Goal: Information Seeking & Learning: Learn about a topic

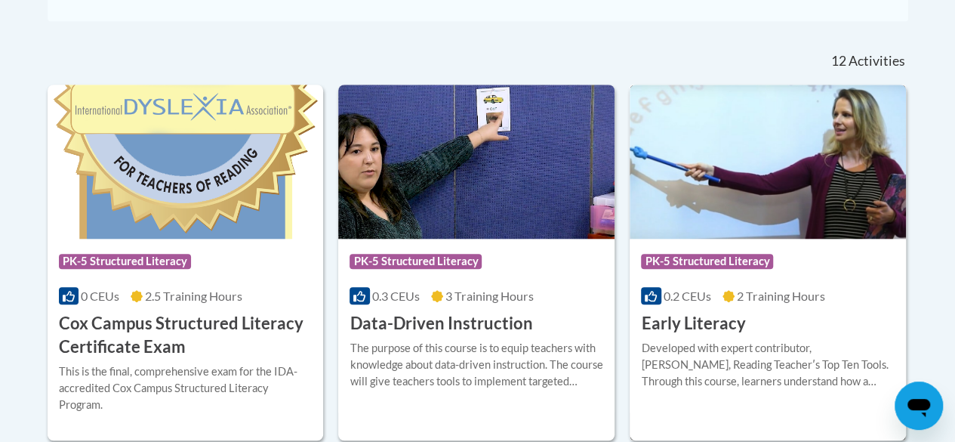
click at [778, 216] on img at bounding box center [768, 162] width 276 height 154
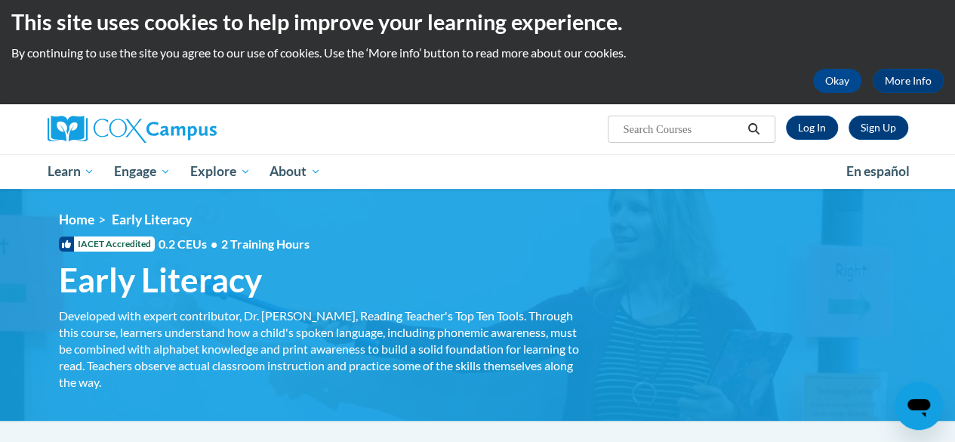
scroll to position [9, 0]
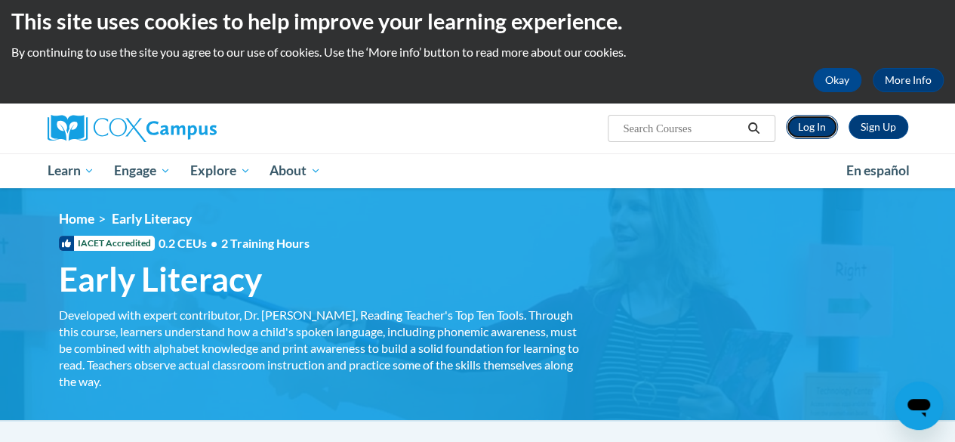
click at [805, 125] on link "Log In" at bounding box center [812, 127] width 52 height 24
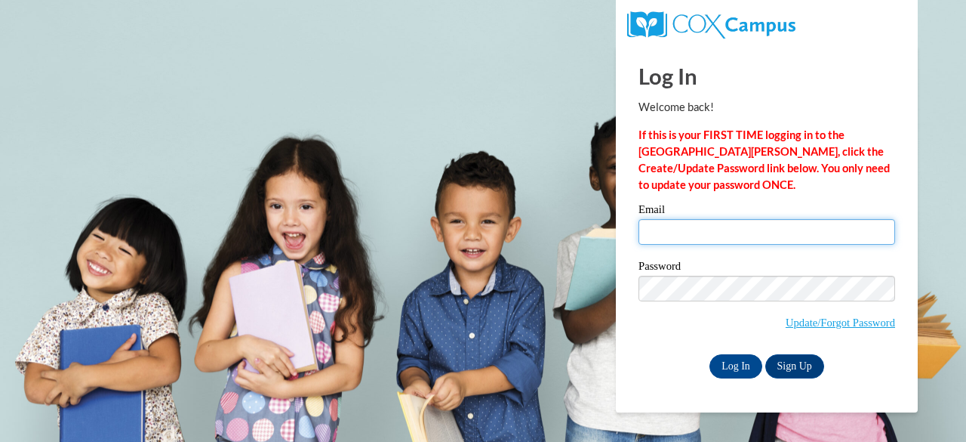
click at [722, 230] on input "Email" at bounding box center [767, 232] width 257 height 26
type input "paige.maccudden@muskegonorway.org"
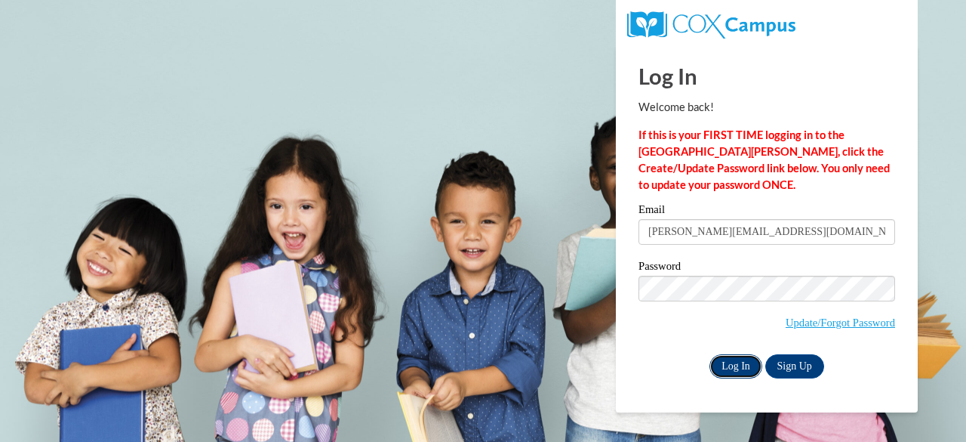
click at [730, 375] on input "Log In" at bounding box center [736, 366] width 53 height 24
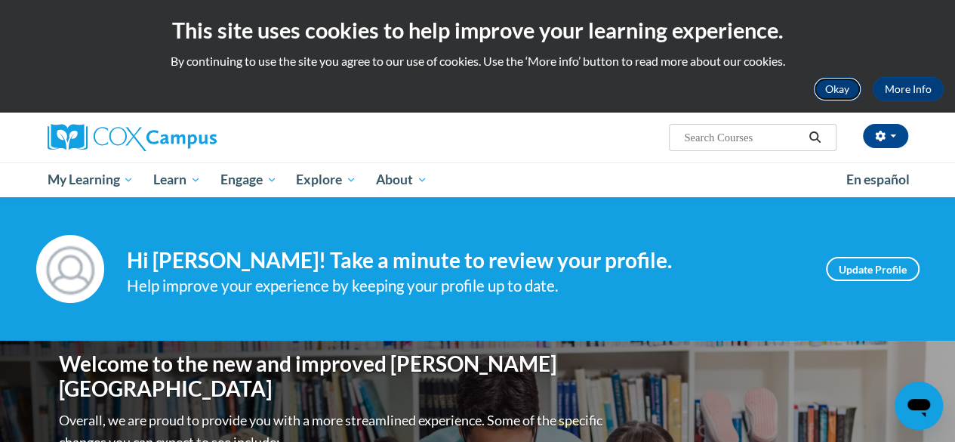
click at [830, 86] on button "Okay" at bounding box center [837, 89] width 48 height 24
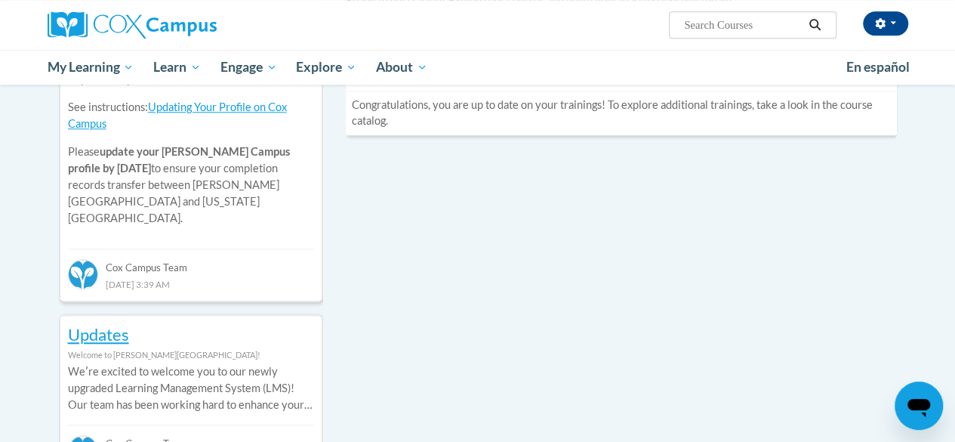
scroll to position [641, 0]
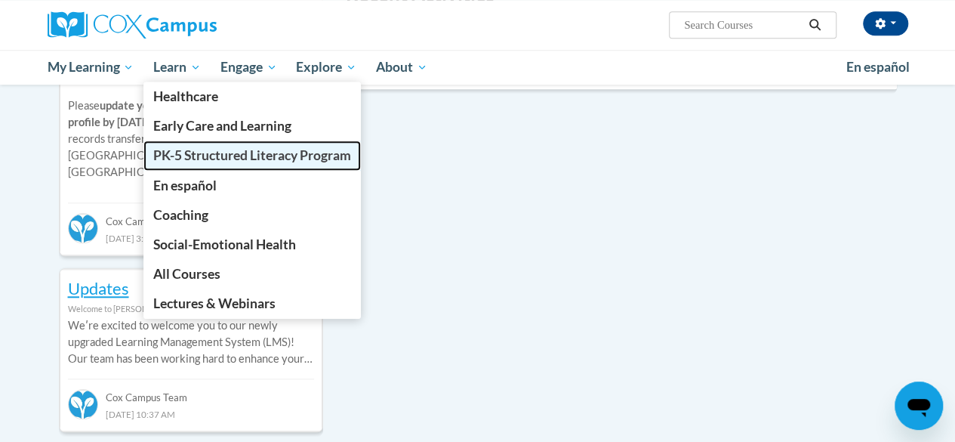
click at [195, 150] on span "PK-5 Structured Literacy Program" at bounding box center [252, 155] width 198 height 16
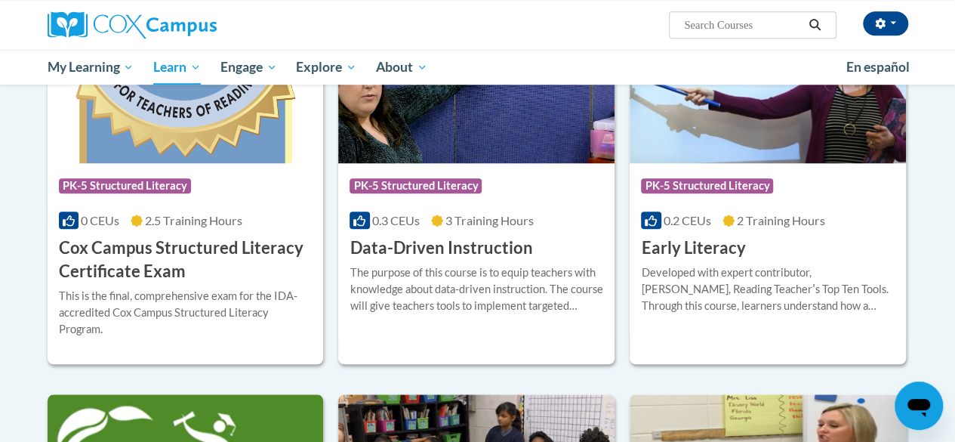
scroll to position [525, 0]
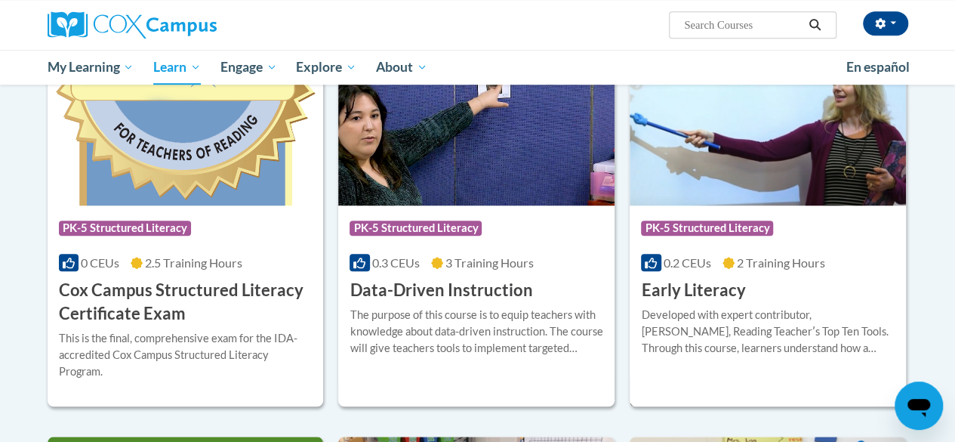
click at [790, 161] on img at bounding box center [768, 128] width 276 height 154
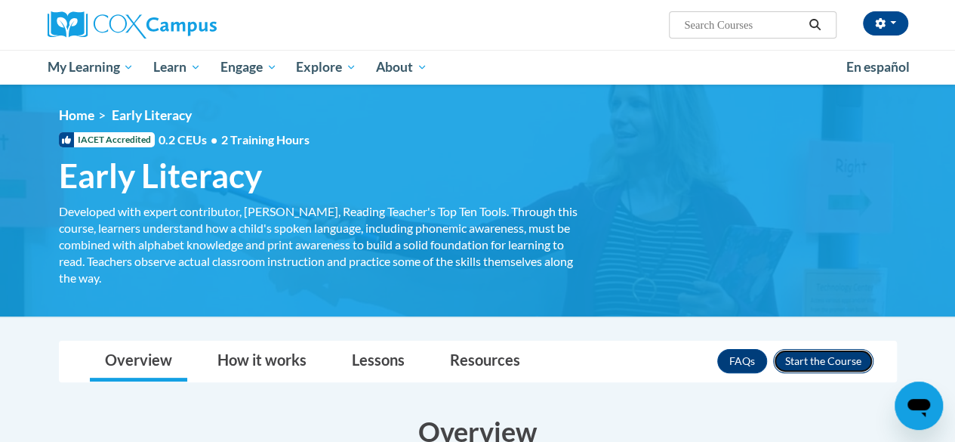
click at [824, 356] on button "Enroll" at bounding box center [823, 361] width 100 height 24
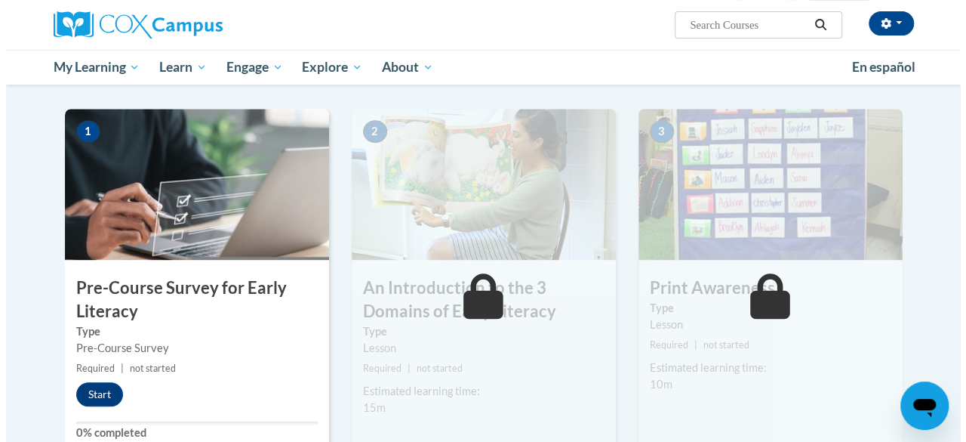
scroll to position [290, 0]
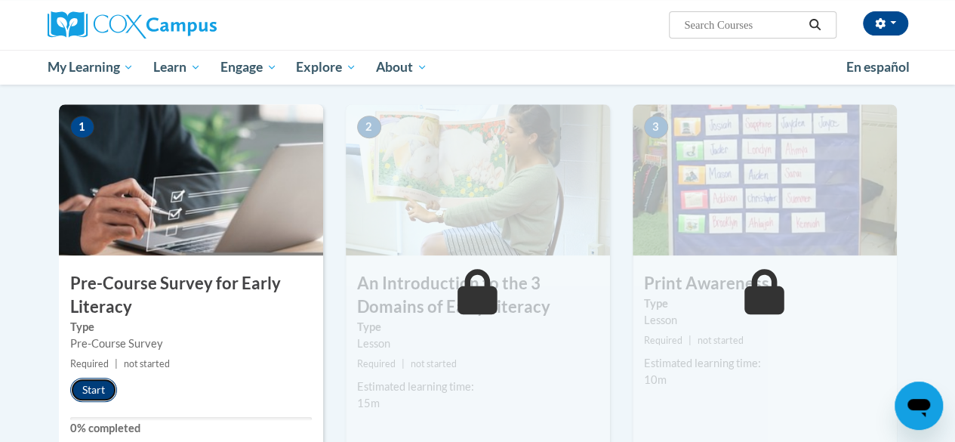
click at [95, 382] on button "Start" at bounding box center [93, 389] width 47 height 24
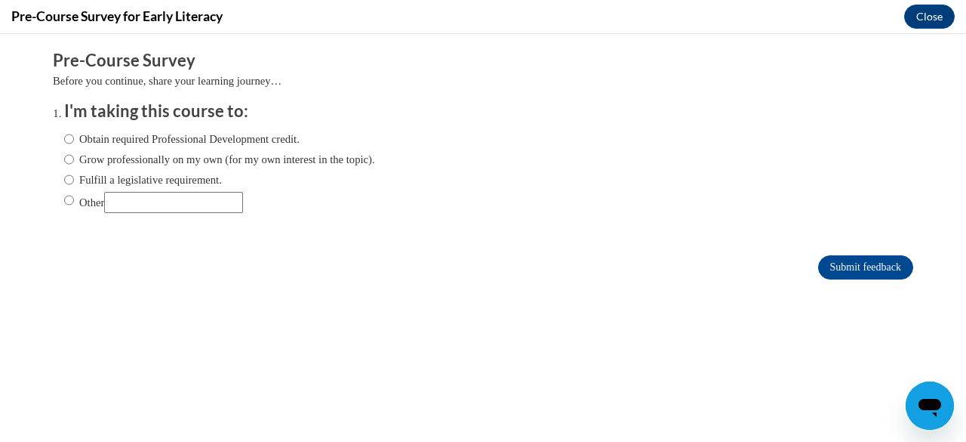
scroll to position [0, 0]
click at [64, 134] on input "Obtain required Professional Development credit." at bounding box center [69, 139] width 10 height 17
radio input "true"
click at [830, 264] on input "Submit feedback" at bounding box center [865, 267] width 95 height 24
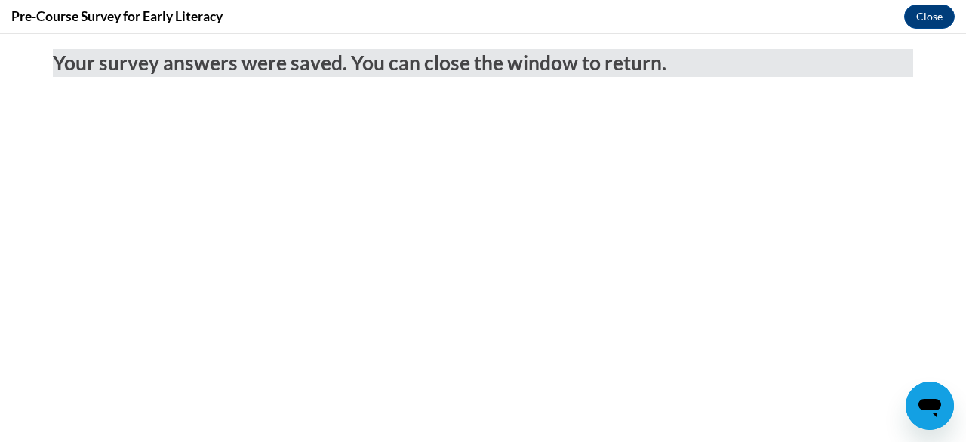
click at [938, 3] on div "Pre-Course Survey for Early Literacy Close" at bounding box center [483, 17] width 966 height 34
click at [938, 8] on button "Close" at bounding box center [929, 17] width 51 height 24
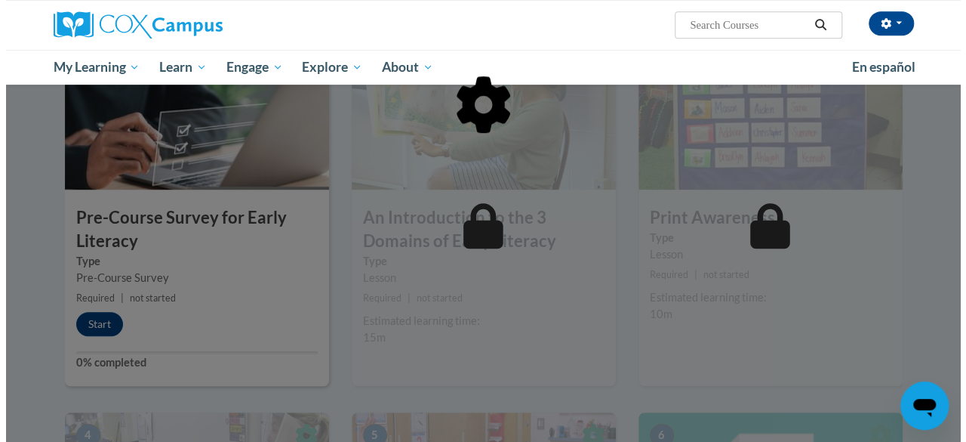
scroll to position [356, 0]
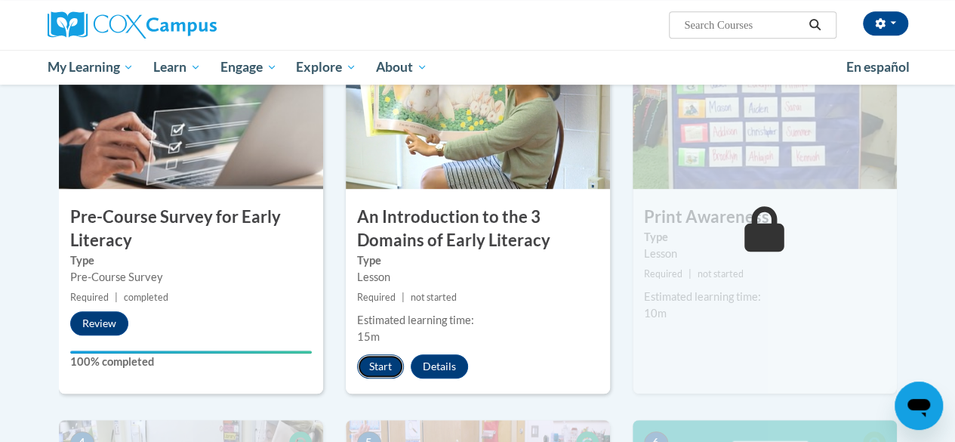
click at [382, 366] on button "Start" at bounding box center [380, 366] width 47 height 24
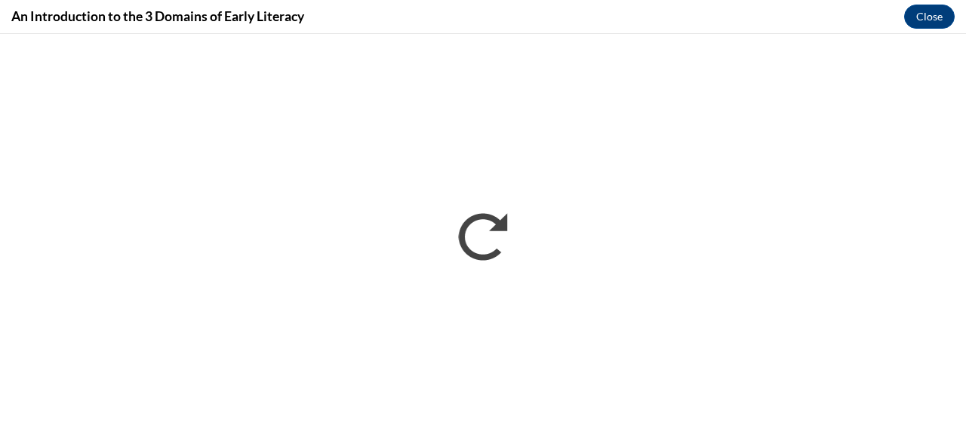
scroll to position [0, 0]
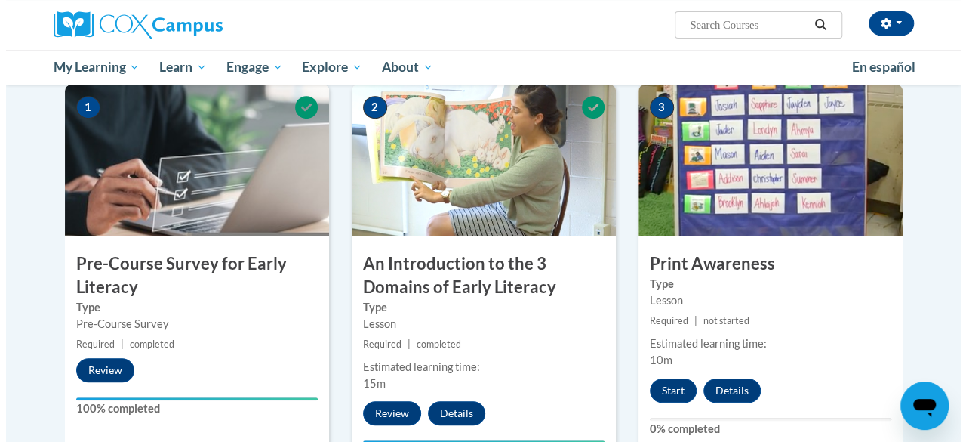
scroll to position [422, 0]
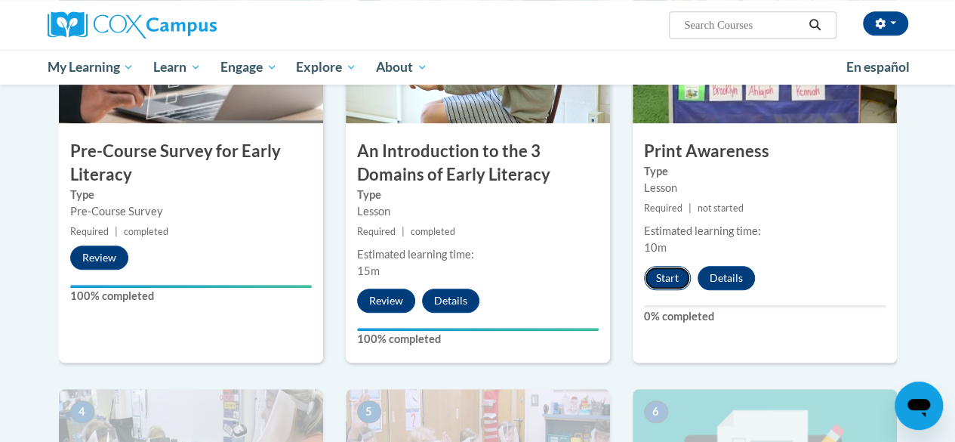
click at [662, 278] on button "Start" at bounding box center [667, 278] width 47 height 24
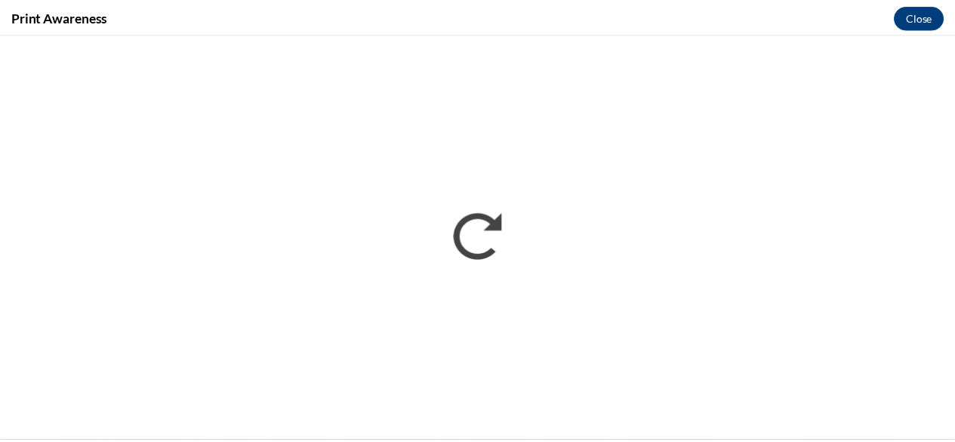
scroll to position [0, 0]
click at [932, 14] on button "Close" at bounding box center [929, 17] width 51 height 24
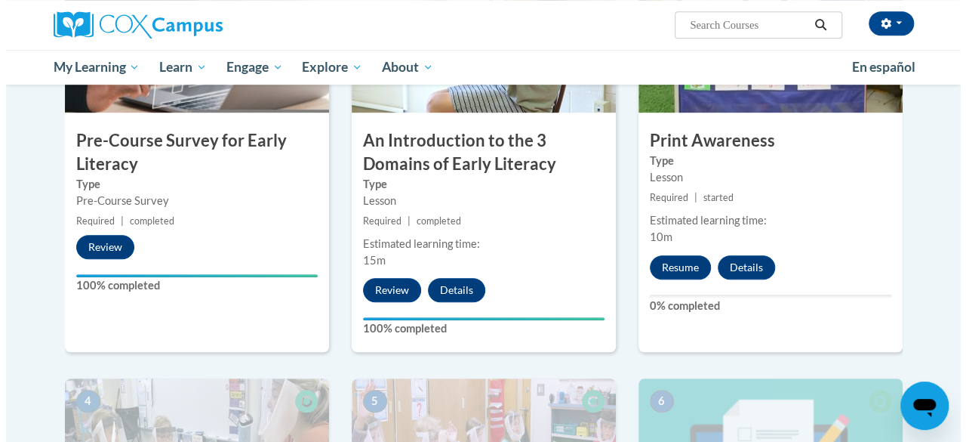
scroll to position [432, 0]
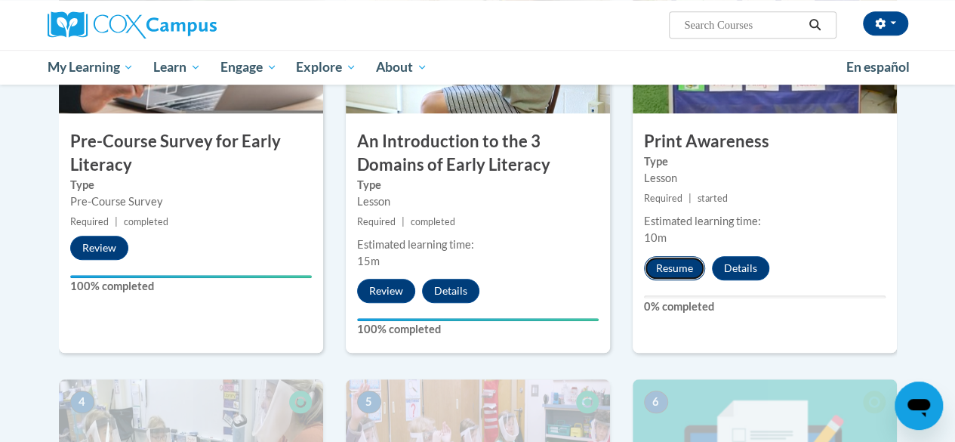
click at [675, 271] on button "Resume" at bounding box center [674, 268] width 61 height 24
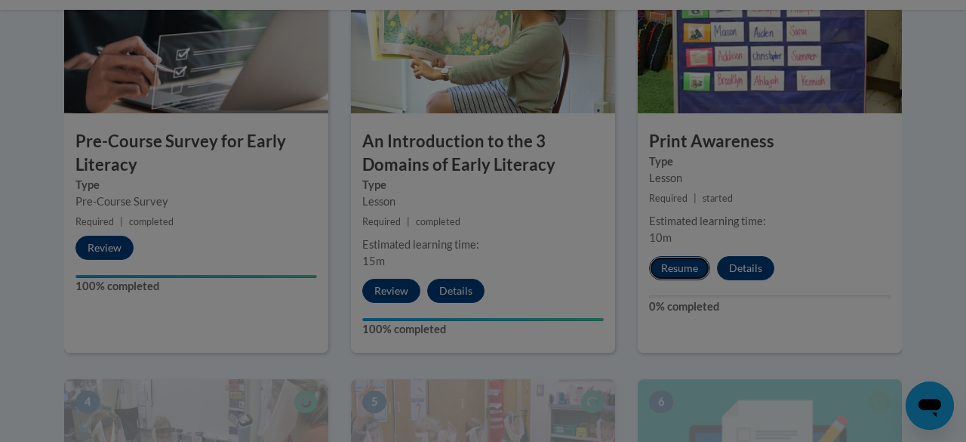
scroll to position [0, 0]
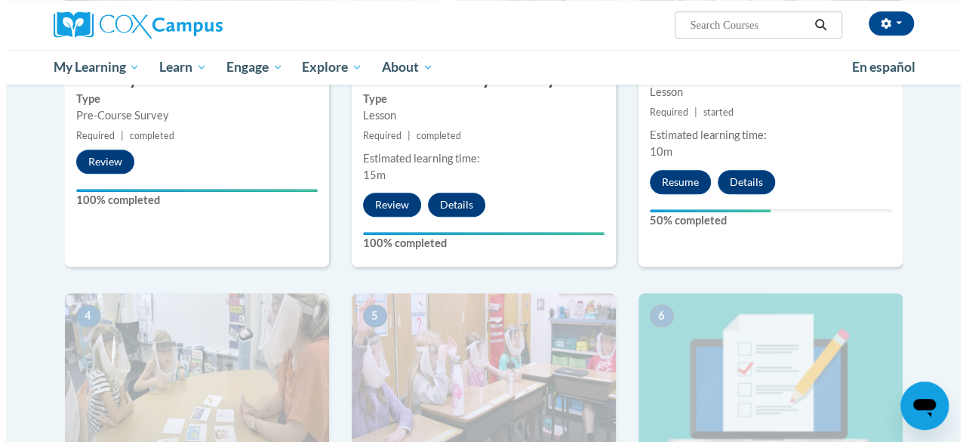
scroll to position [509, 0]
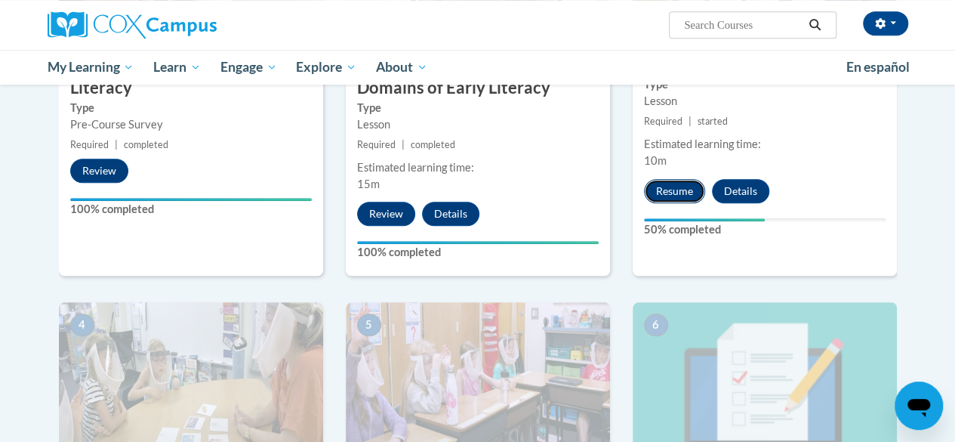
click at [662, 183] on button "Resume" at bounding box center [674, 191] width 61 height 24
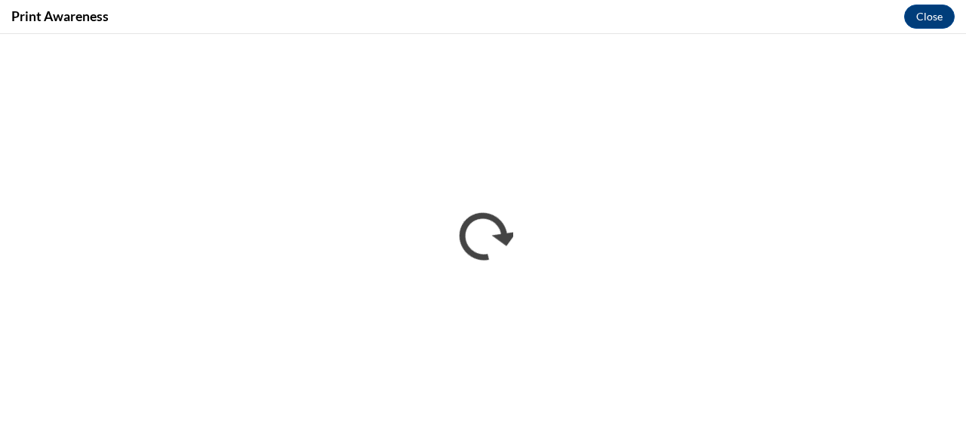
scroll to position [0, 0]
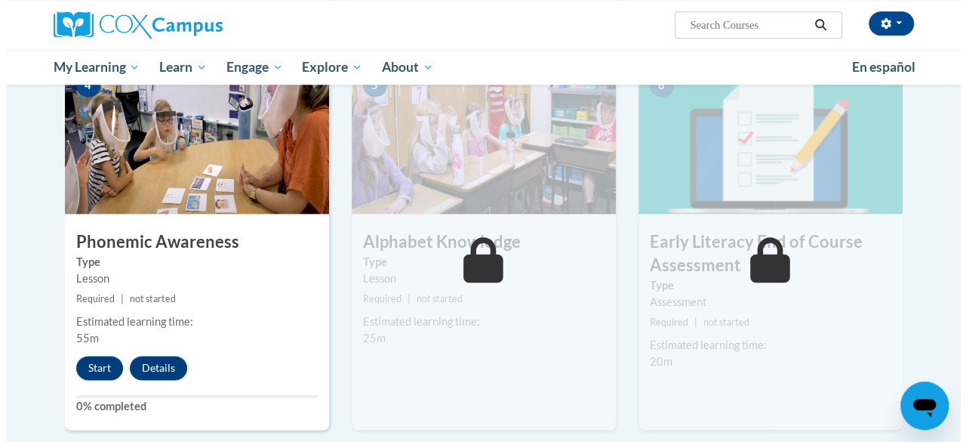
scroll to position [750, 0]
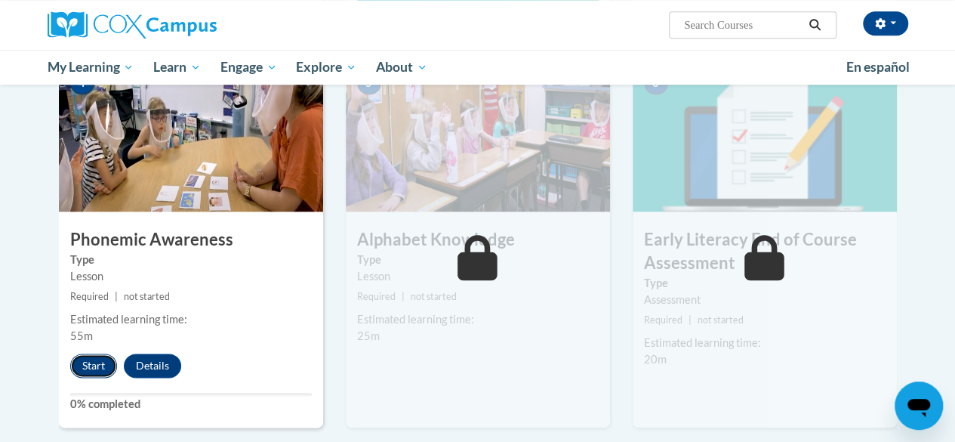
click at [86, 364] on button "Start" at bounding box center [93, 365] width 47 height 24
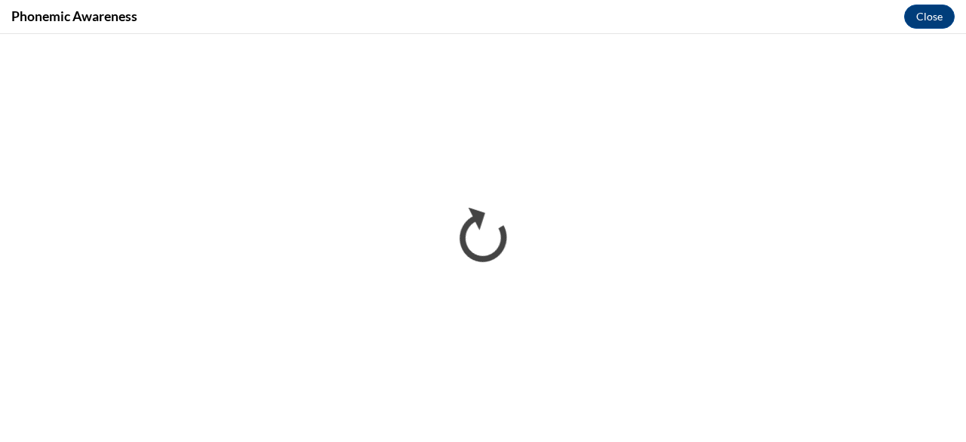
scroll to position [0, 0]
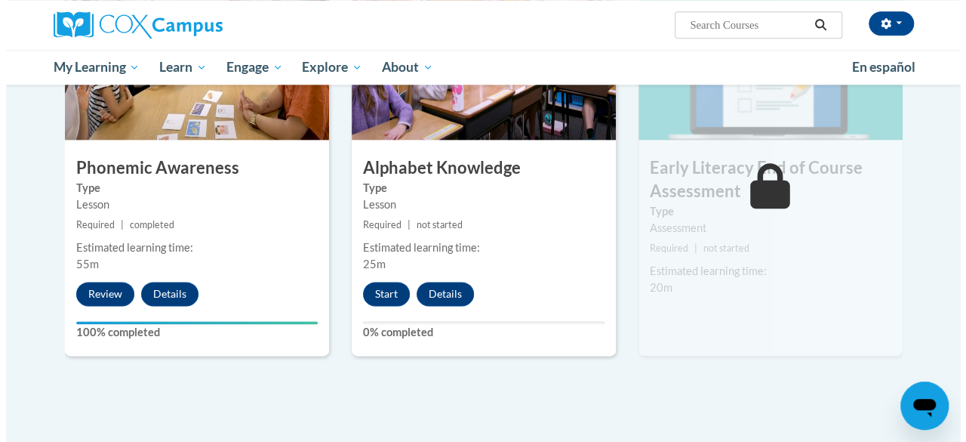
scroll to position [823, 0]
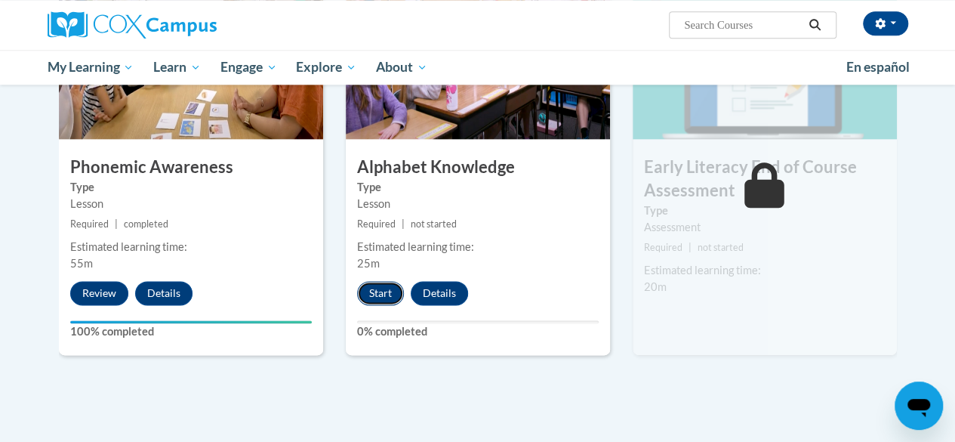
click at [384, 283] on button "Start" at bounding box center [380, 293] width 47 height 24
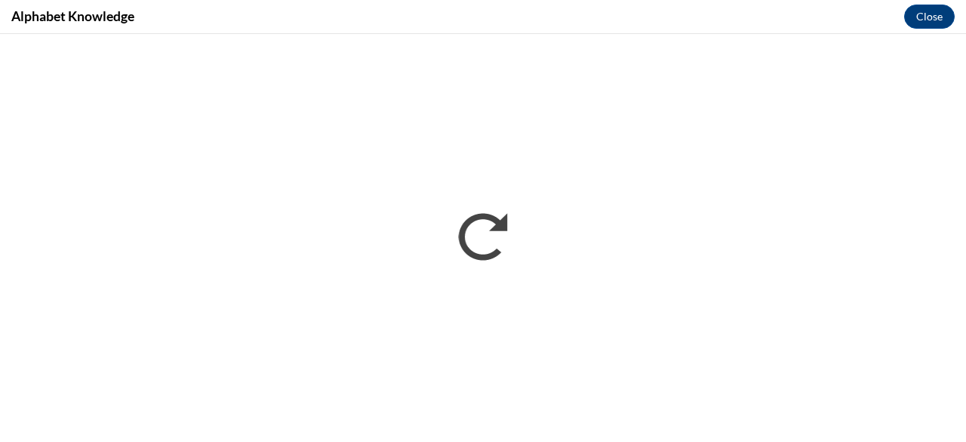
scroll to position [0, 0]
click at [767, 34] on iframe "</div></body> </html>" at bounding box center [483, 238] width 966 height 408
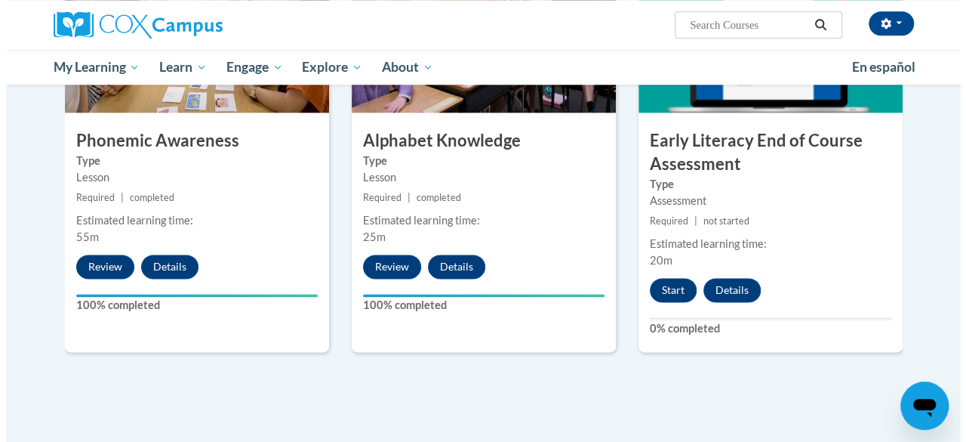
scroll to position [978, 0]
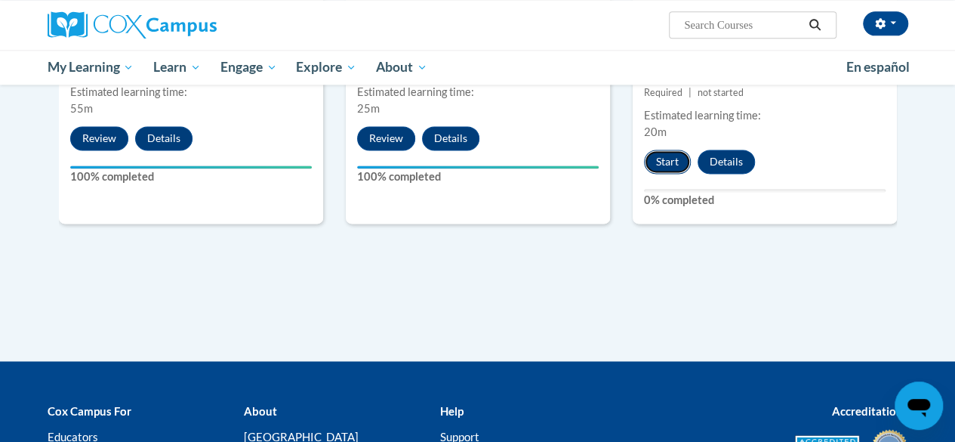
click at [672, 158] on button "Start" at bounding box center [667, 161] width 47 height 24
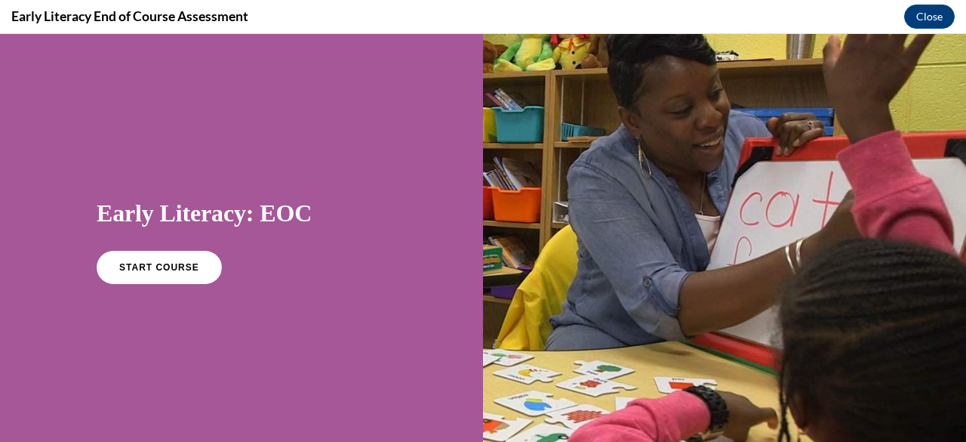
scroll to position [0, 0]
click at [145, 269] on span "START COURSE" at bounding box center [159, 267] width 84 height 11
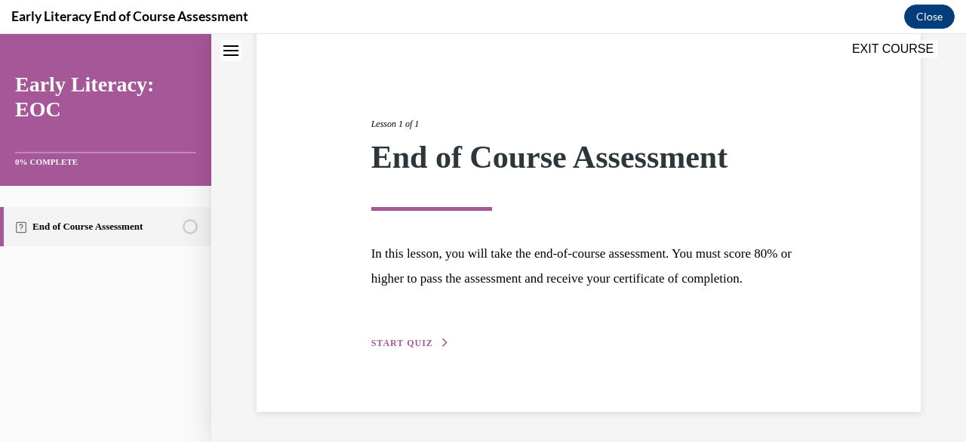
scroll to position [151, 0]
click at [419, 338] on span "START QUIZ" at bounding box center [402, 342] width 62 height 11
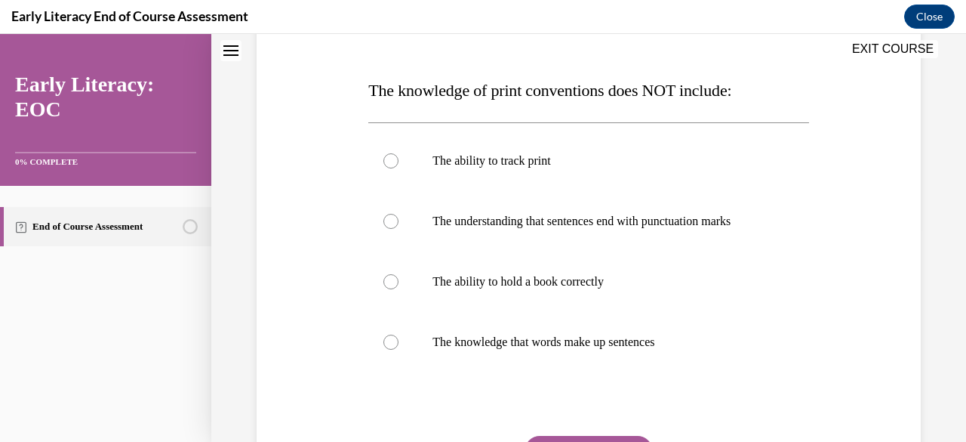
scroll to position [214, 0]
click at [553, 284] on p "The ability to hold a book correctly" at bounding box center [602, 280] width 338 height 15
click at [596, 438] on button "SUBMIT" at bounding box center [589, 450] width 128 height 30
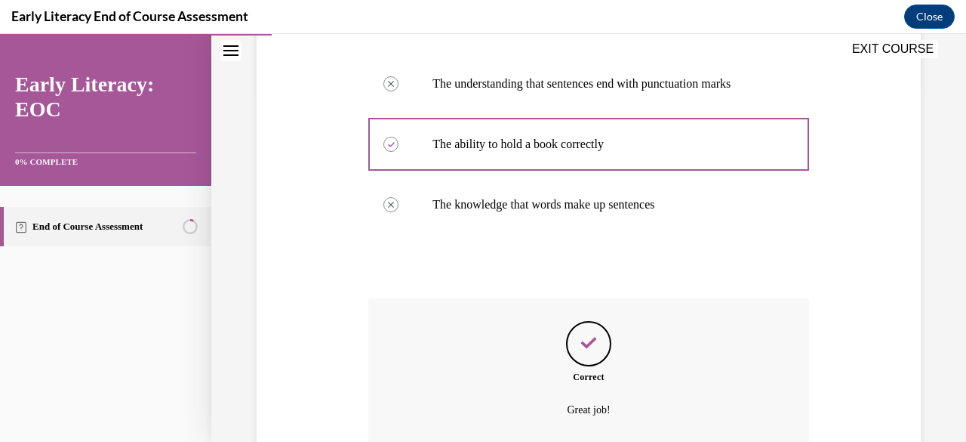
scroll to position [352, 0]
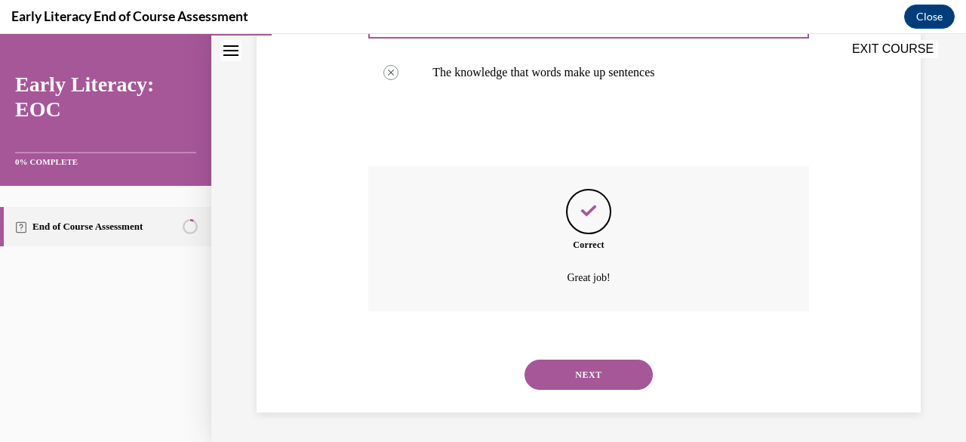
click at [617, 372] on button "NEXT" at bounding box center [589, 374] width 128 height 30
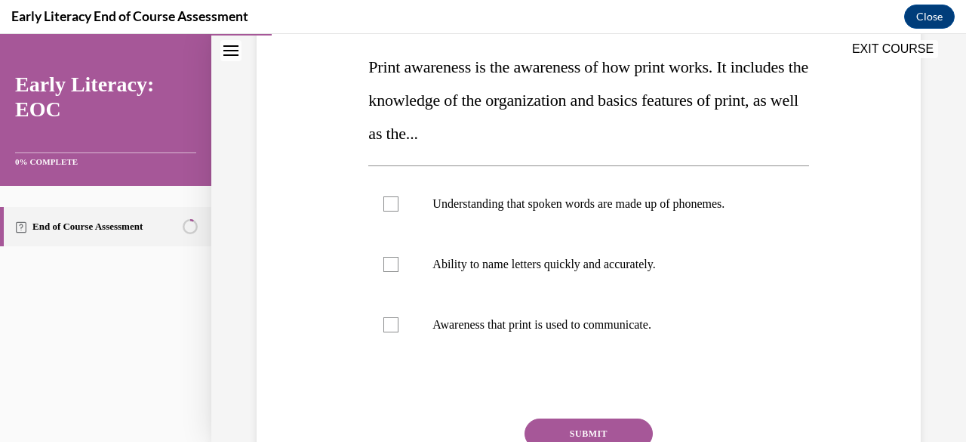
scroll to position [238, 0]
click at [574, 328] on p "Awareness that print is used to communicate." at bounding box center [602, 323] width 338 height 15
click at [564, 427] on button "SUBMIT" at bounding box center [589, 432] width 128 height 30
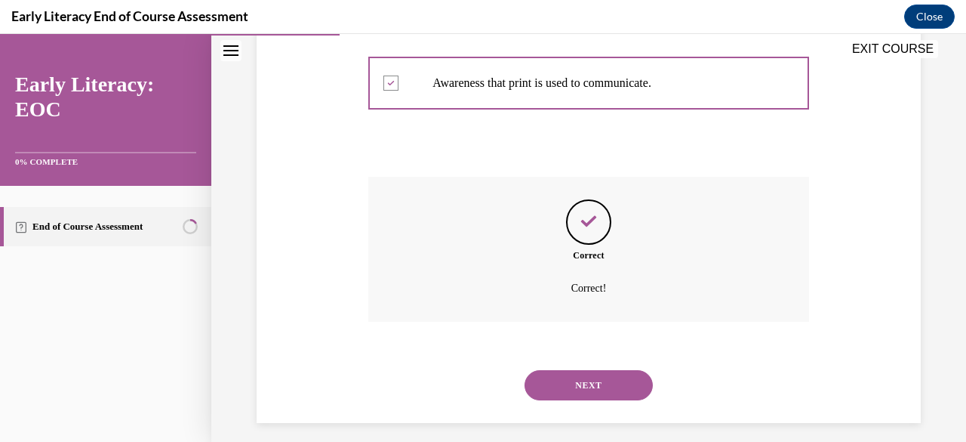
click at [584, 390] on button "NEXT" at bounding box center [589, 385] width 128 height 30
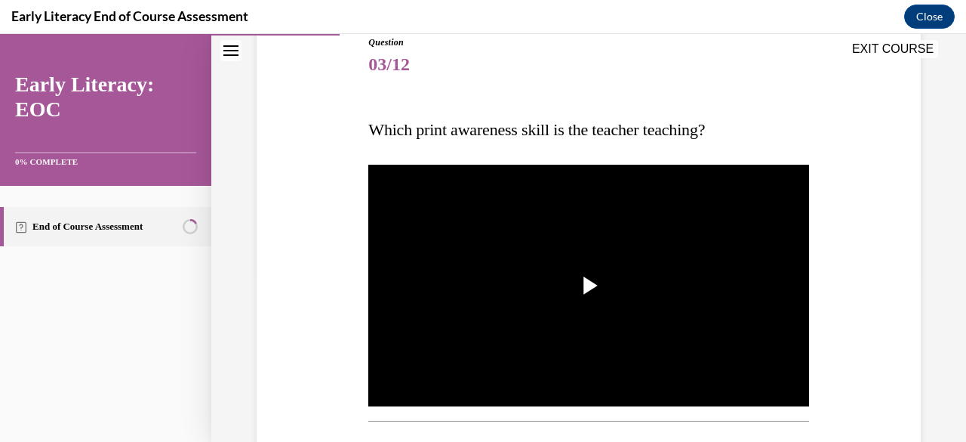
scroll to position [183, 0]
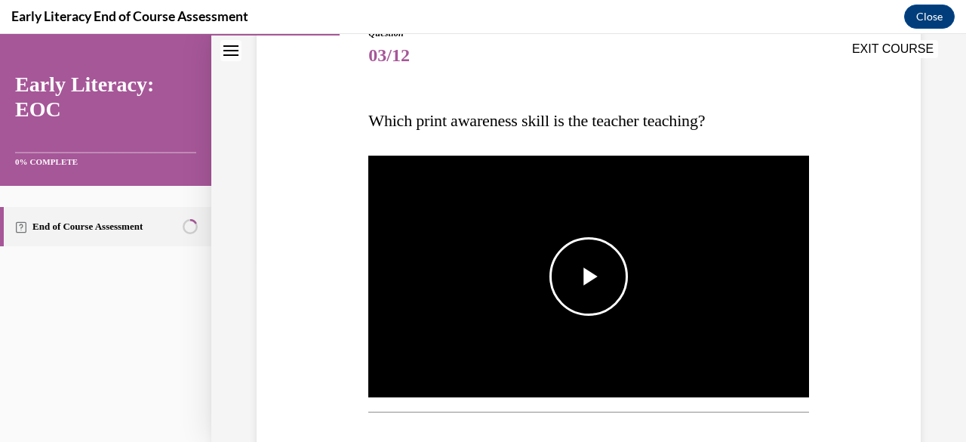
click at [745, 303] on img "Video player" at bounding box center [588, 276] width 440 height 248
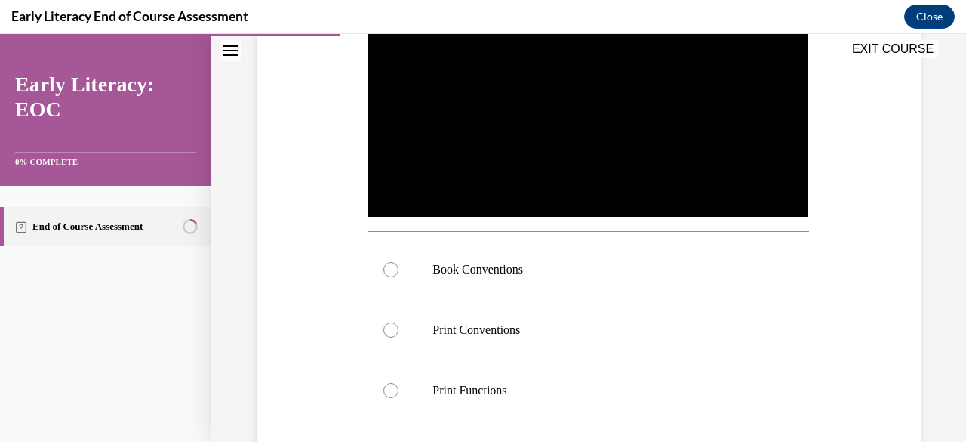
scroll to position [365, 0]
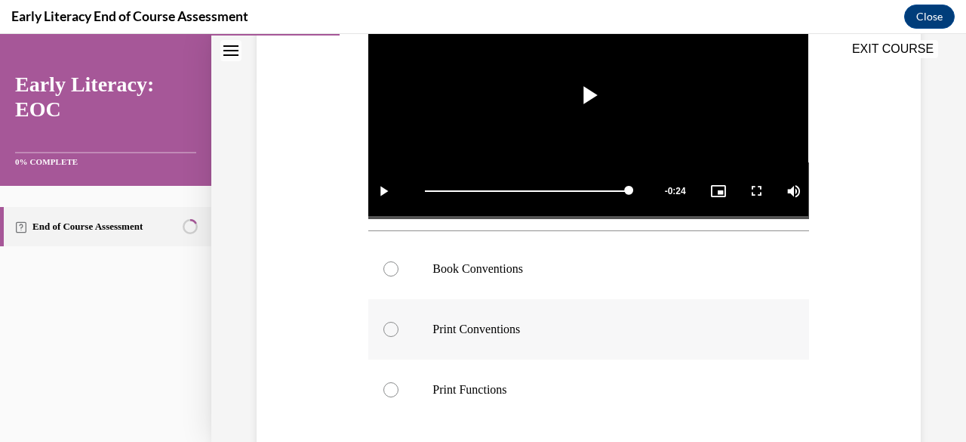
click at [455, 322] on p "Print Conventions" at bounding box center [602, 329] width 338 height 15
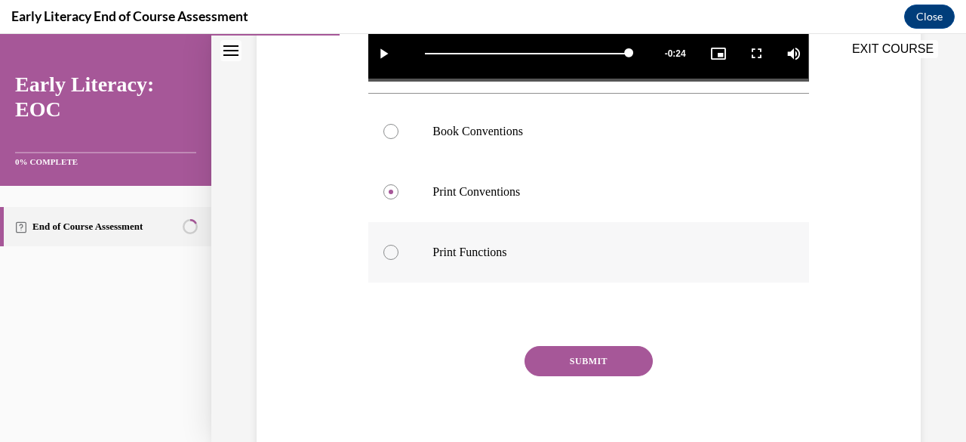
click at [500, 259] on div at bounding box center [588, 252] width 440 height 60
click at [571, 360] on button "SUBMIT" at bounding box center [589, 361] width 128 height 30
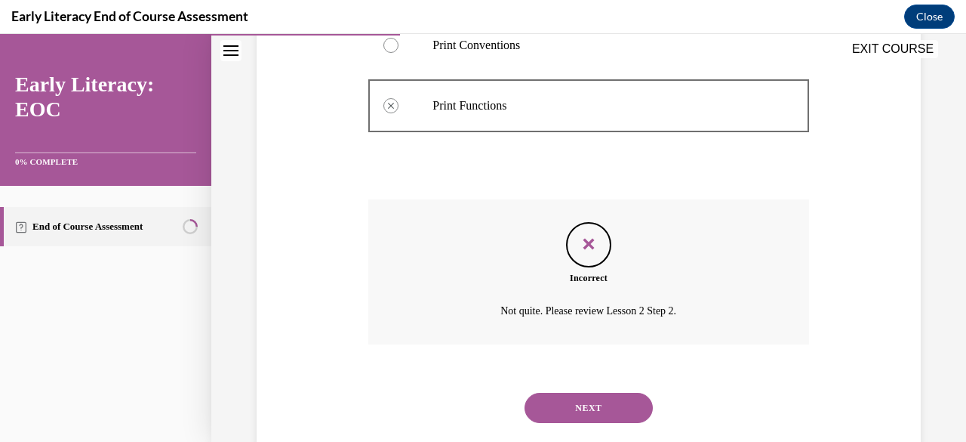
scroll to position [677, 0]
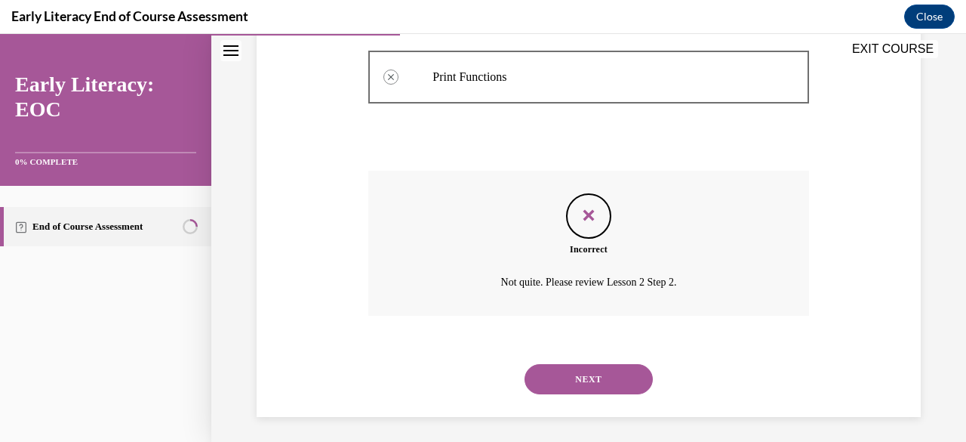
click at [590, 380] on button "NEXT" at bounding box center [589, 379] width 128 height 30
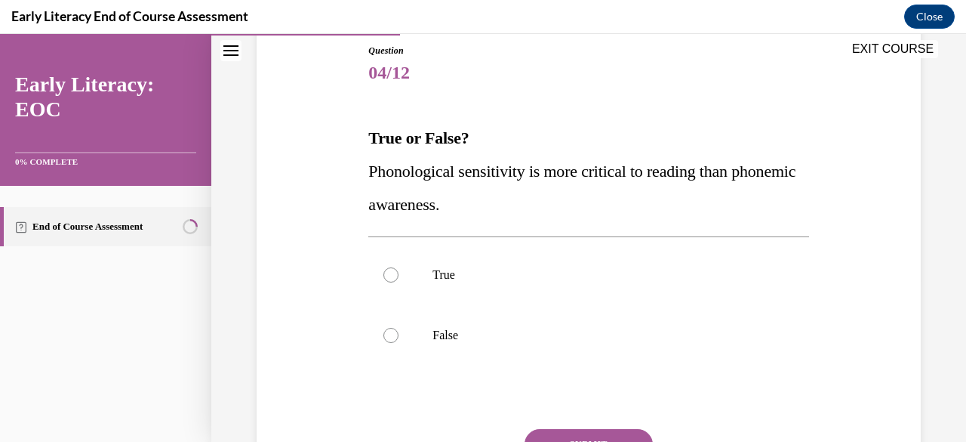
scroll to position [165, 0]
click at [421, 260] on div at bounding box center [588, 275] width 440 height 60
click at [579, 430] on button "SUBMIT" at bounding box center [589, 445] width 128 height 30
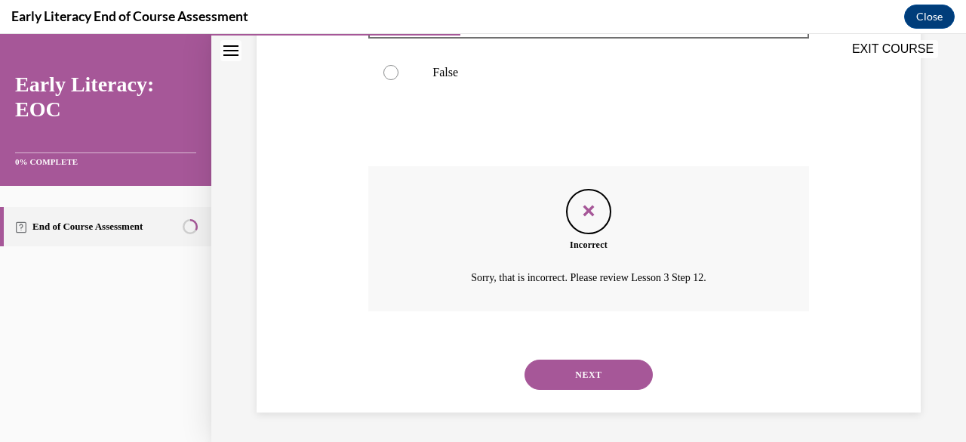
click at [605, 365] on button "NEXT" at bounding box center [589, 374] width 128 height 30
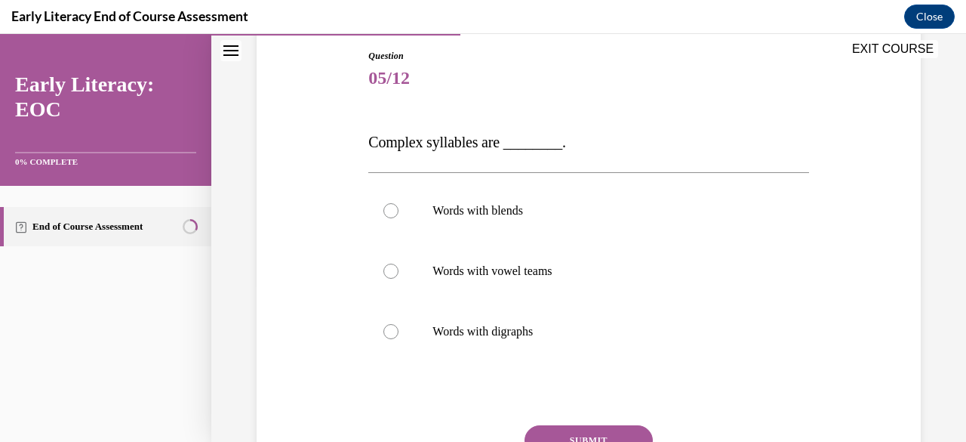
scroll to position [186, 0]
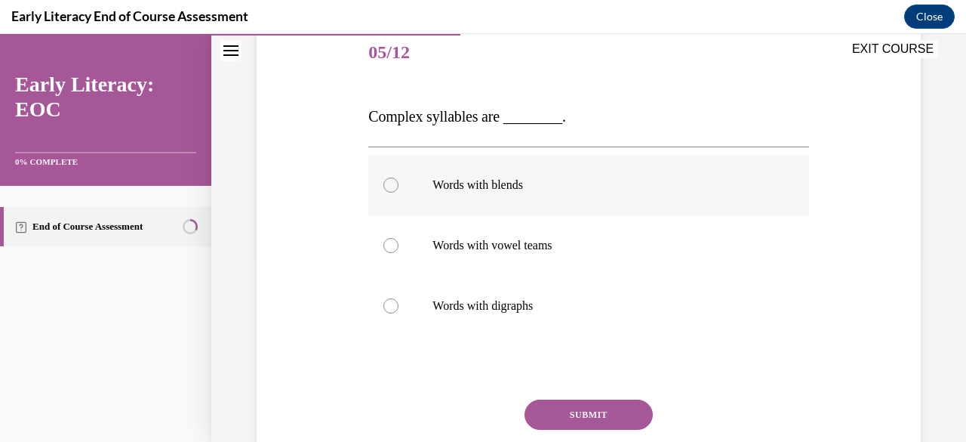
click at [459, 183] on p "Words with blends" at bounding box center [602, 184] width 338 height 15
click at [576, 413] on button "SUBMIT" at bounding box center [589, 414] width 128 height 30
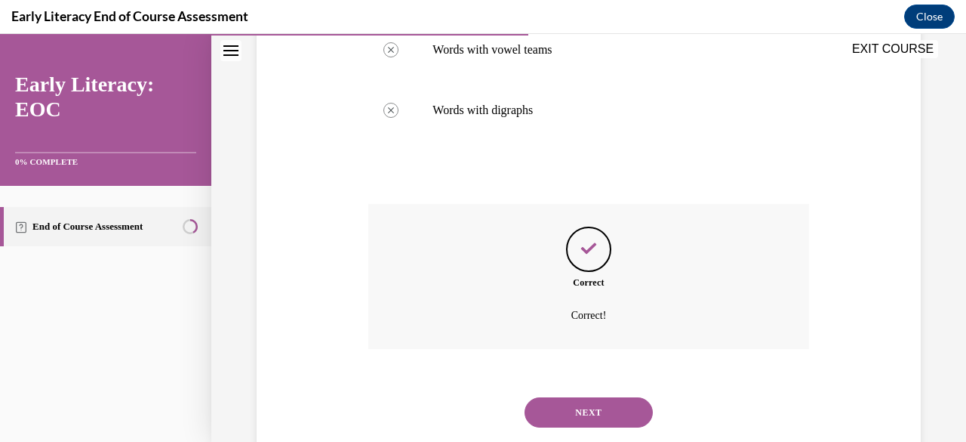
scroll to position [387, 0]
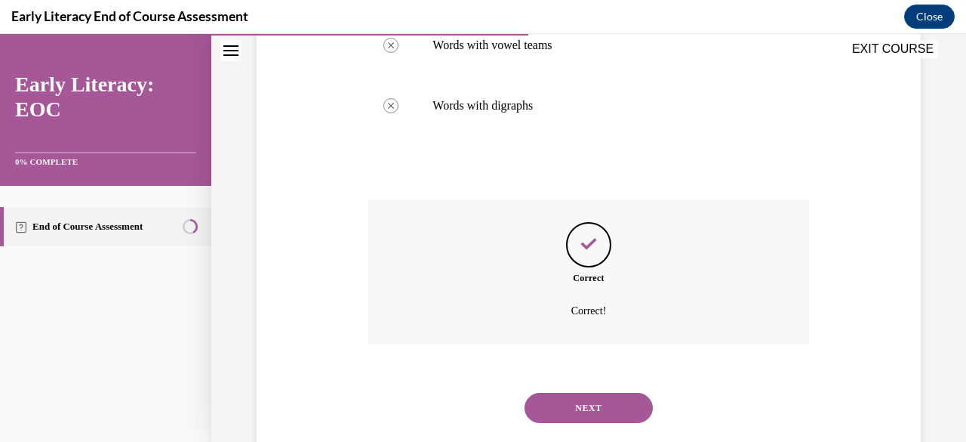
click at [580, 405] on button "NEXT" at bounding box center [589, 408] width 128 height 30
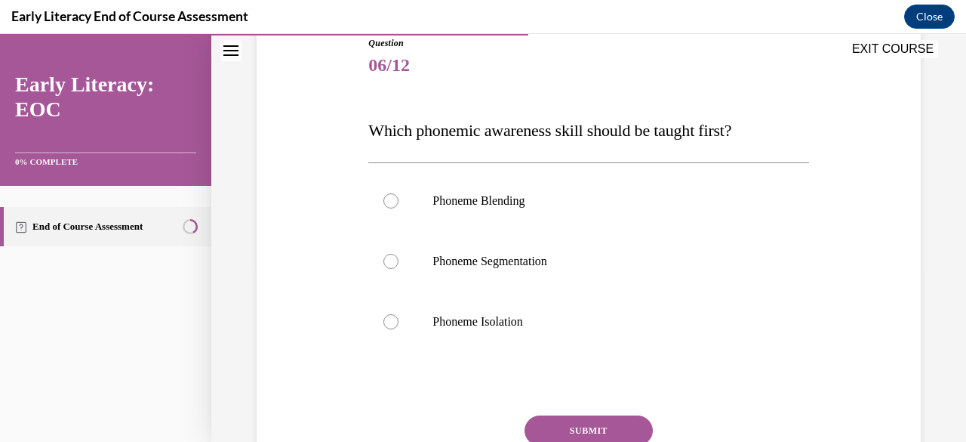
scroll to position [174, 0]
click at [442, 312] on div at bounding box center [588, 321] width 440 height 60
click at [587, 421] on button "SUBMIT" at bounding box center [589, 429] width 128 height 30
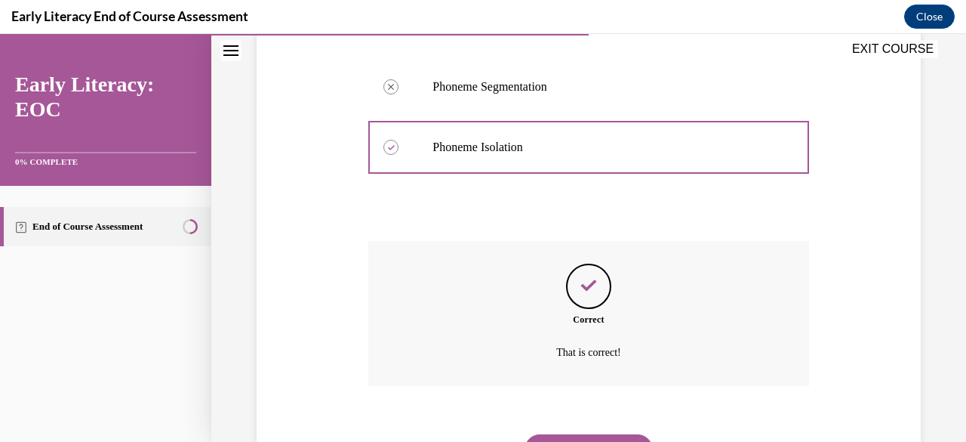
scroll to position [368, 0]
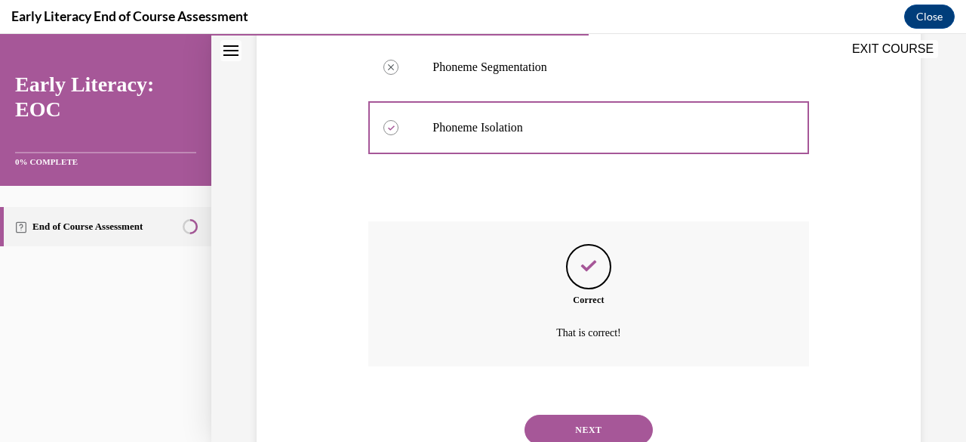
click at [573, 417] on button "NEXT" at bounding box center [589, 429] width 128 height 30
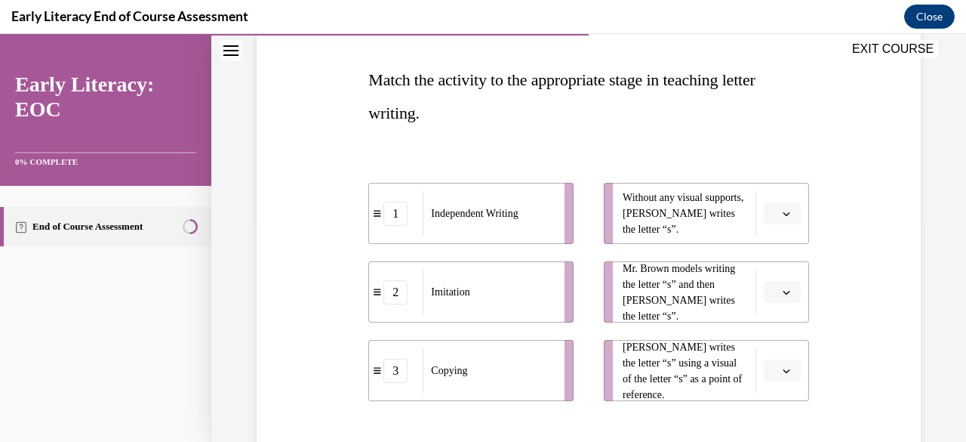
scroll to position [241, 0]
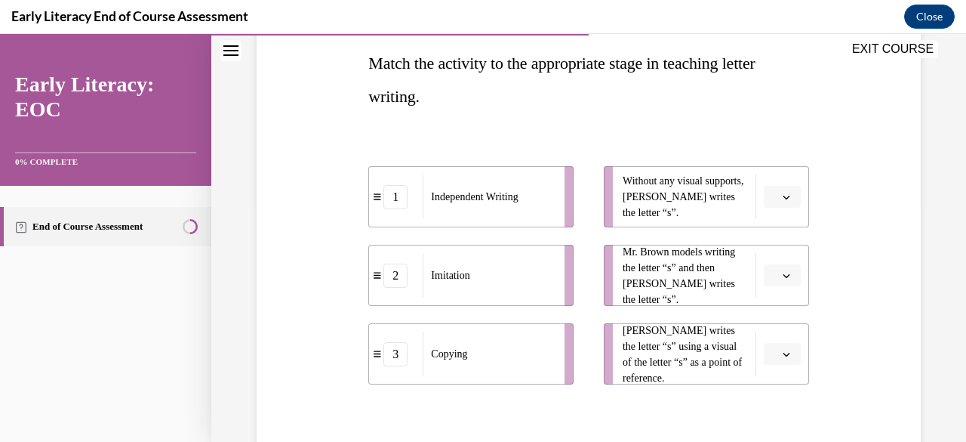
click at [783, 197] on icon "button" at bounding box center [787, 197] width 8 height 8
click at [768, 262] on span "1" at bounding box center [766, 260] width 5 height 12
click at [784, 356] on button "button" at bounding box center [782, 354] width 37 height 23
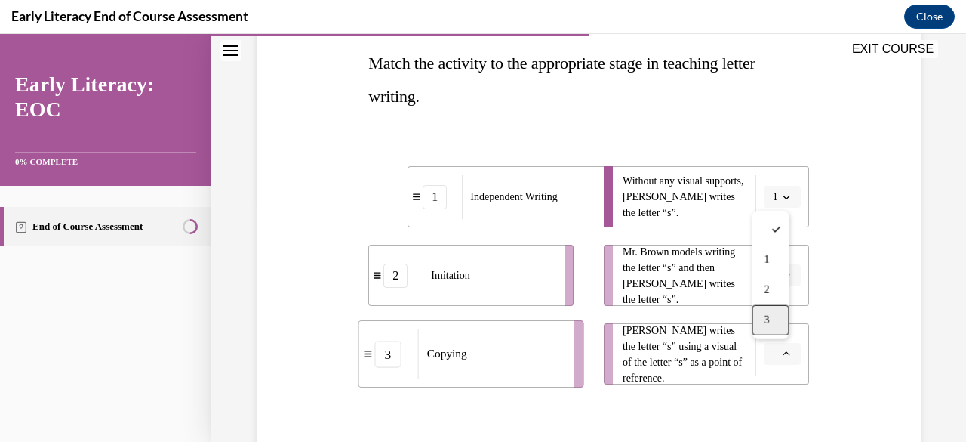
click at [771, 328] on div "3" at bounding box center [770, 320] width 37 height 30
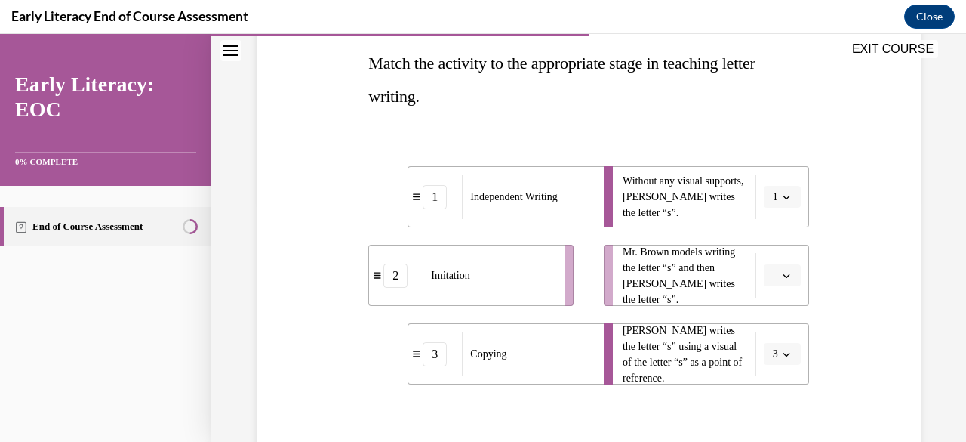
click at [783, 276] on icon "button" at bounding box center [787, 276] width 8 height 8
click at [768, 373] on span "2" at bounding box center [766, 369] width 5 height 12
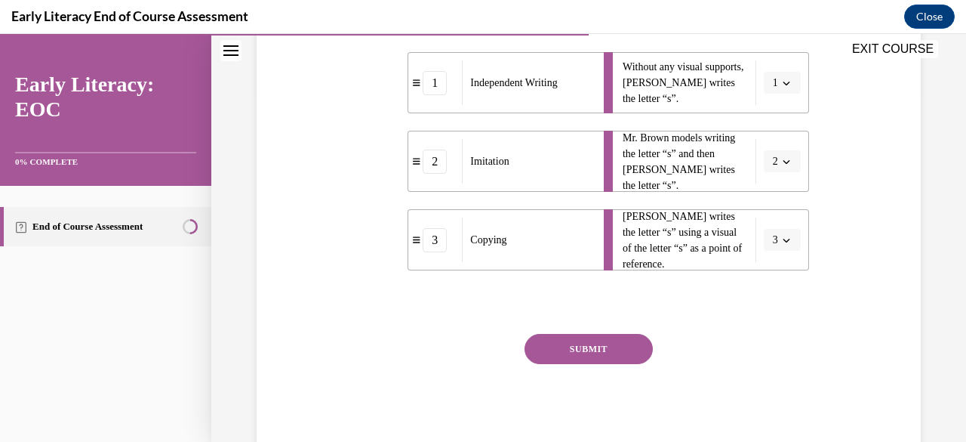
click at [607, 347] on button "SUBMIT" at bounding box center [589, 349] width 128 height 30
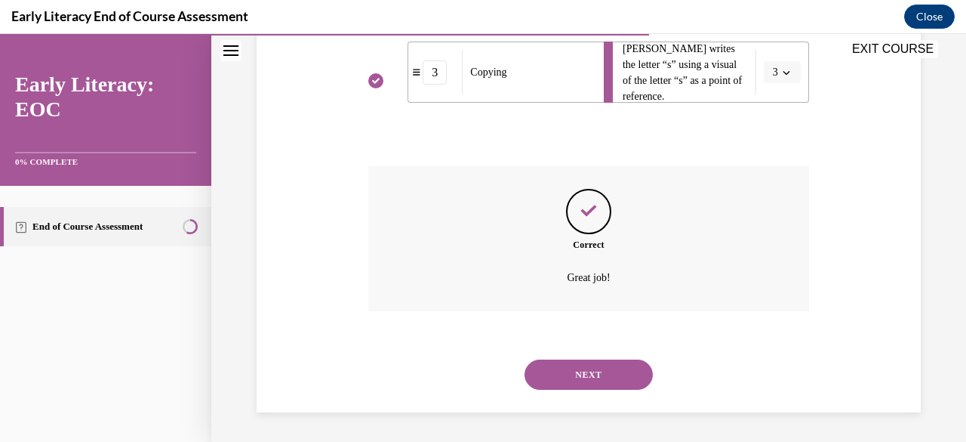
click at [596, 369] on button "NEXT" at bounding box center [589, 374] width 128 height 30
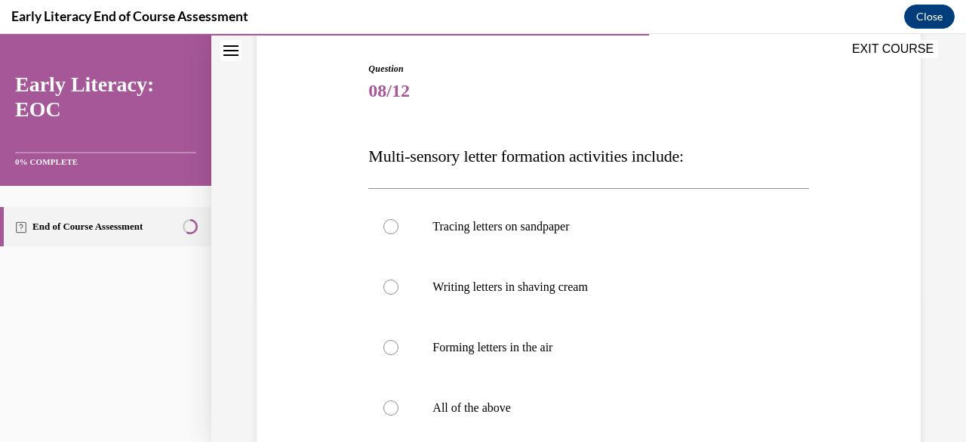
scroll to position [174, 0]
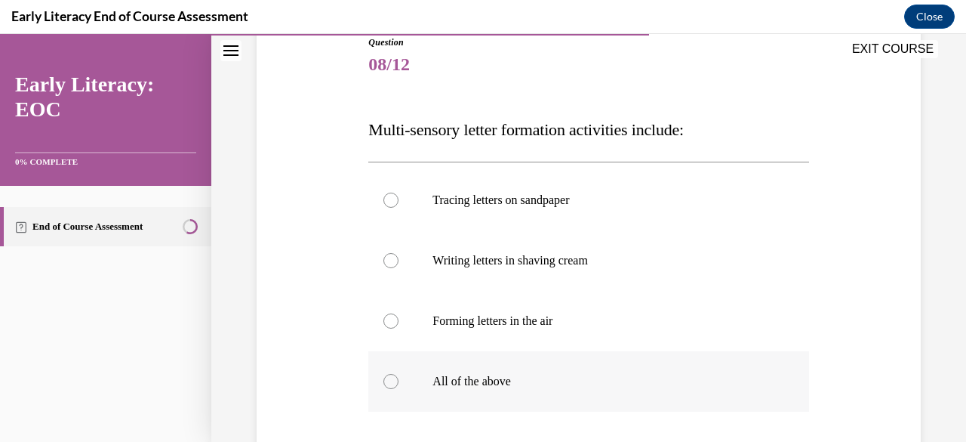
click at [531, 392] on div at bounding box center [588, 381] width 440 height 60
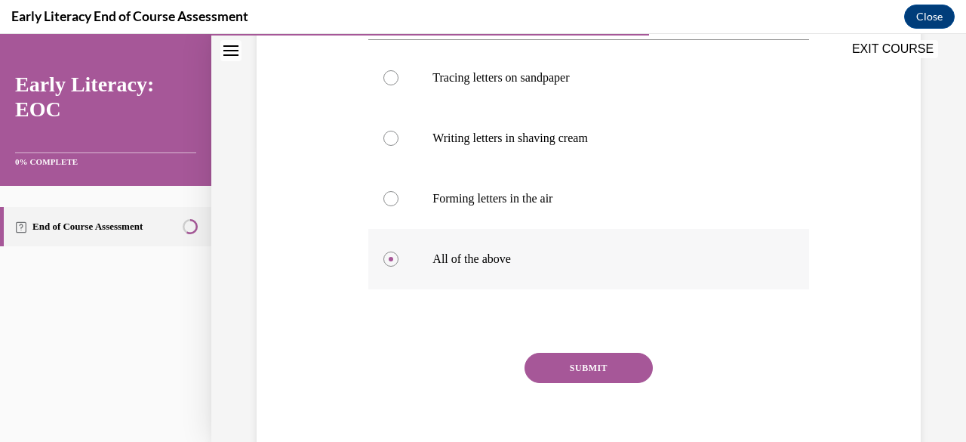
scroll to position [316, 0]
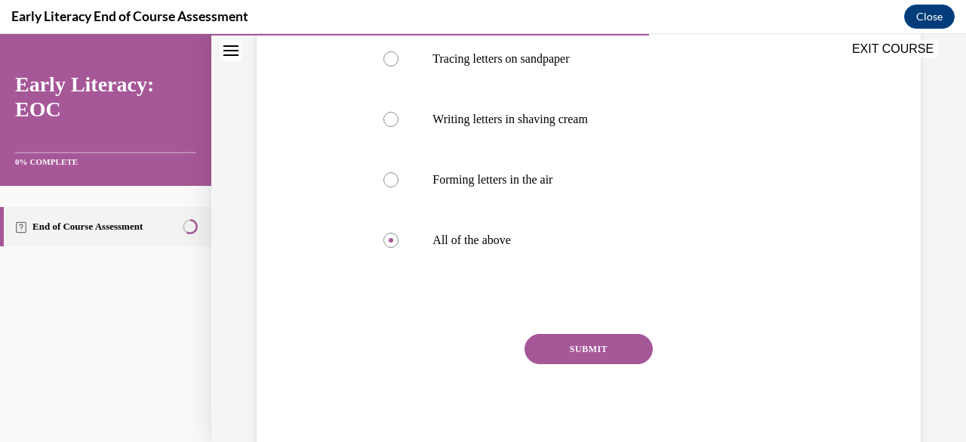
click at [567, 348] on button "SUBMIT" at bounding box center [589, 349] width 128 height 30
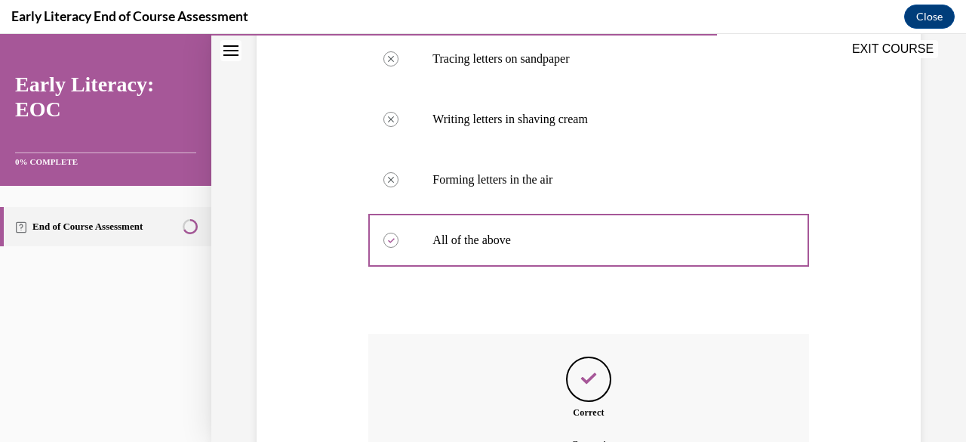
scroll to position [483, 0]
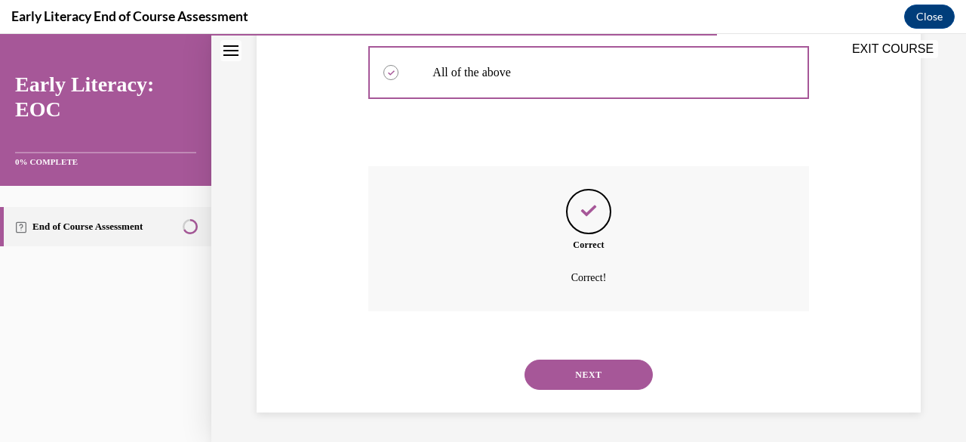
click at [583, 370] on button "NEXT" at bounding box center [589, 374] width 128 height 30
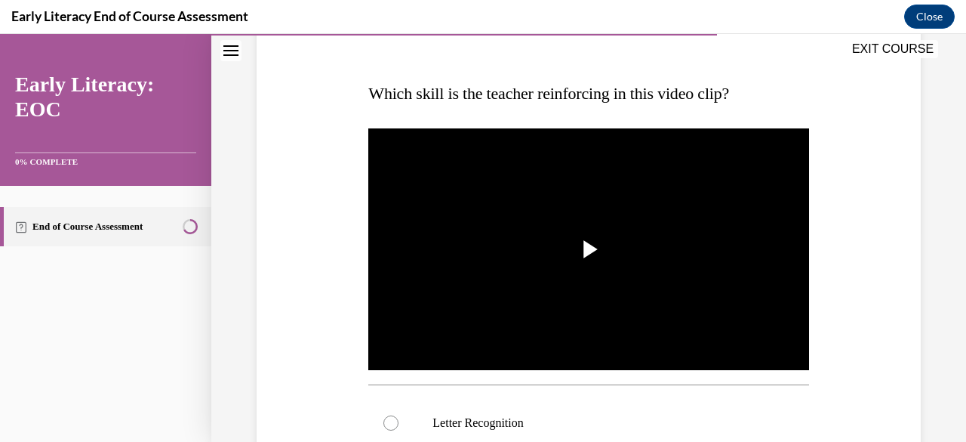
scroll to position [217, 0]
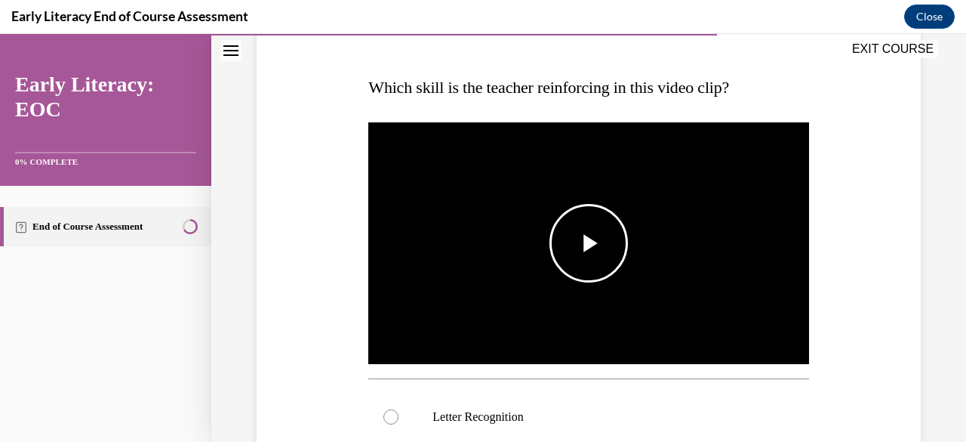
click at [693, 276] on img "Video player" at bounding box center [588, 243] width 440 height 248
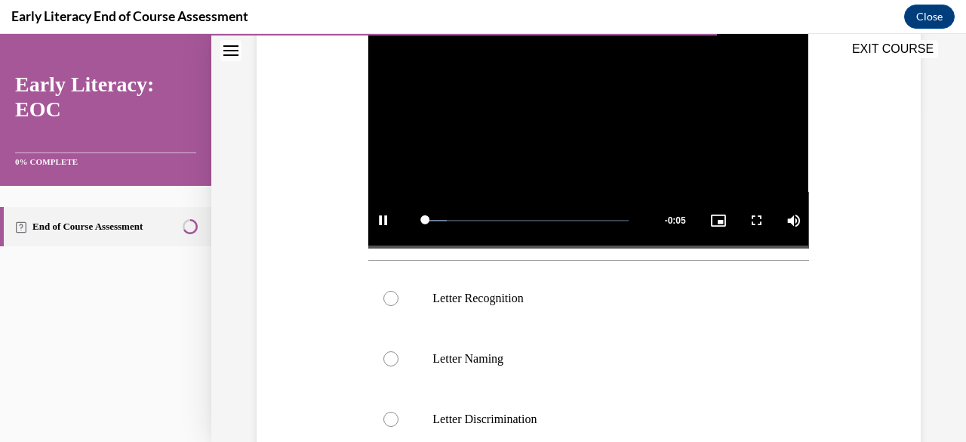
scroll to position [336, 0]
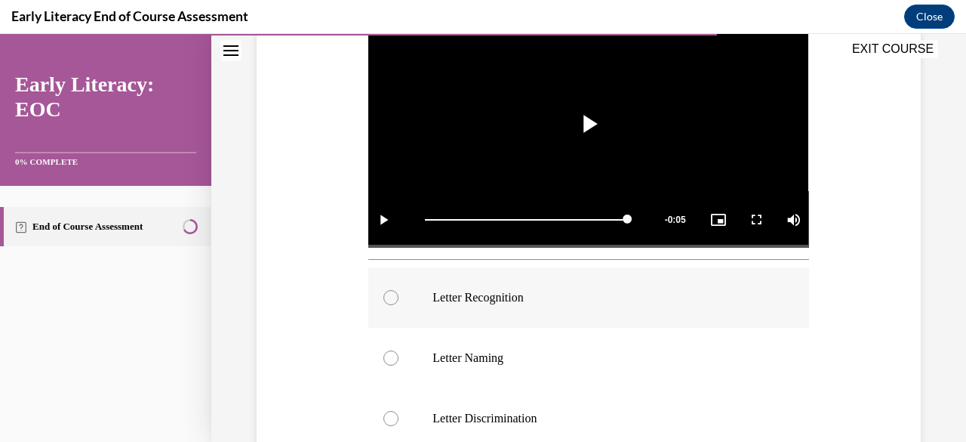
click at [470, 307] on div at bounding box center [588, 297] width 440 height 60
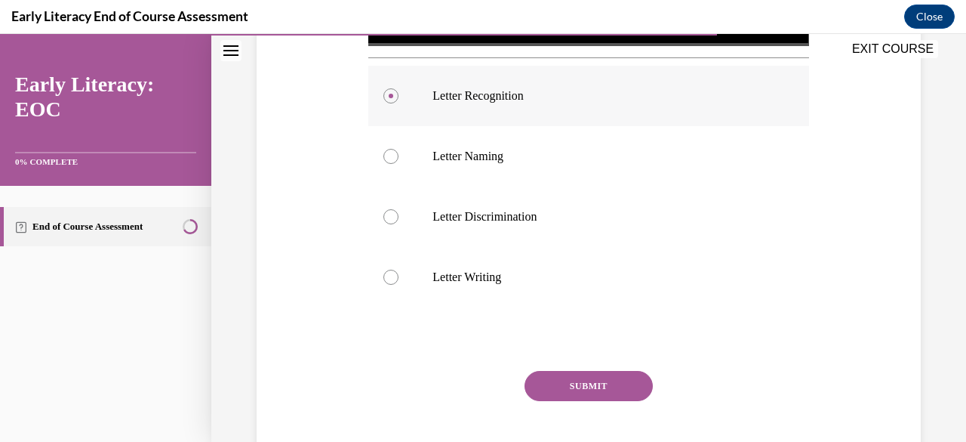
scroll to position [538, 0]
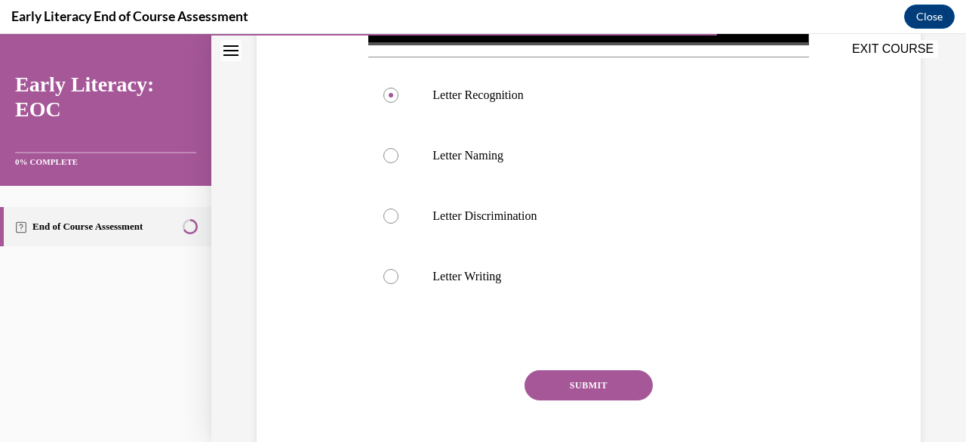
click at [590, 374] on button "SUBMIT" at bounding box center [589, 385] width 128 height 30
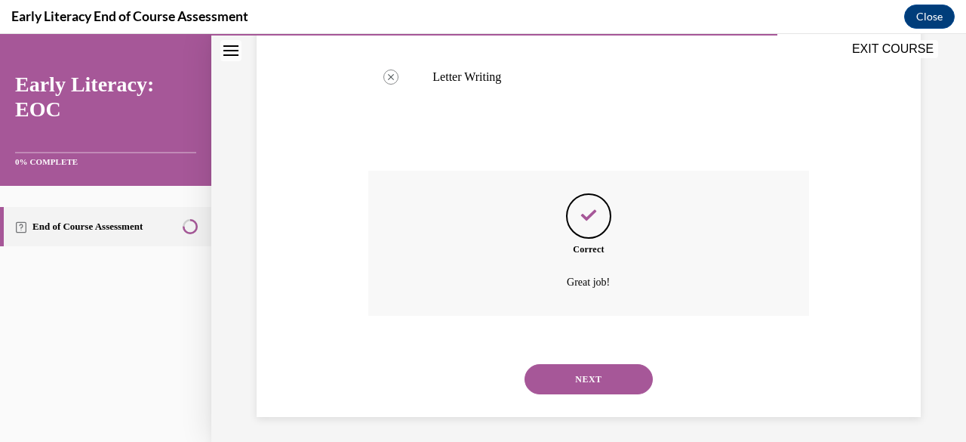
click at [601, 370] on button "NEXT" at bounding box center [589, 379] width 128 height 30
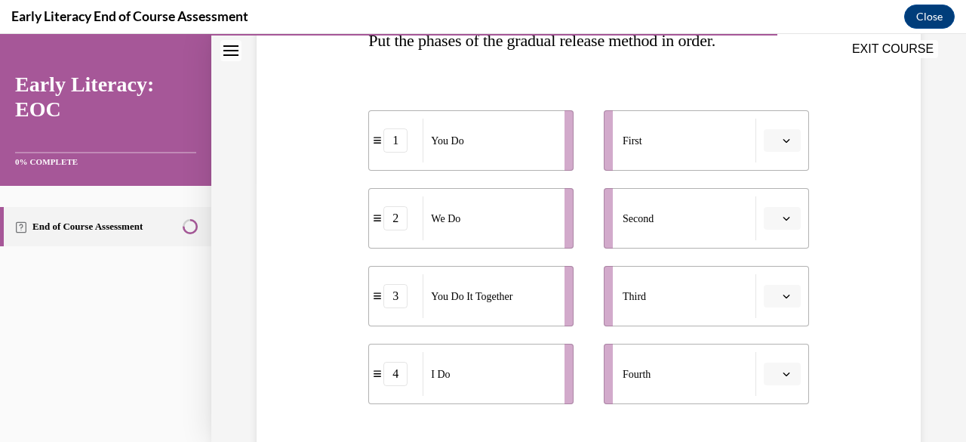
scroll to position [262, 0]
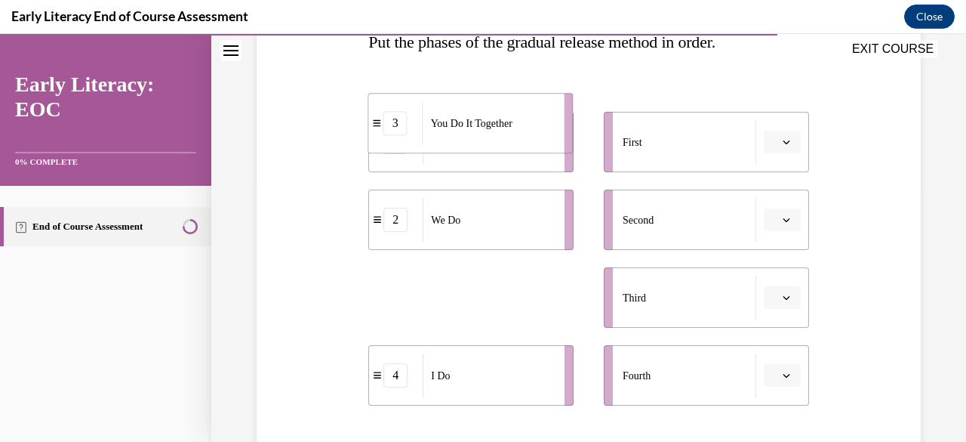
drag, startPoint x: 481, startPoint y: 316, endPoint x: 479, endPoint y: 141, distance: 174.4
click at [479, 141] on div "You Do It Together" at bounding box center [489, 123] width 132 height 44
click at [769, 297] on button "button" at bounding box center [782, 297] width 37 height 23
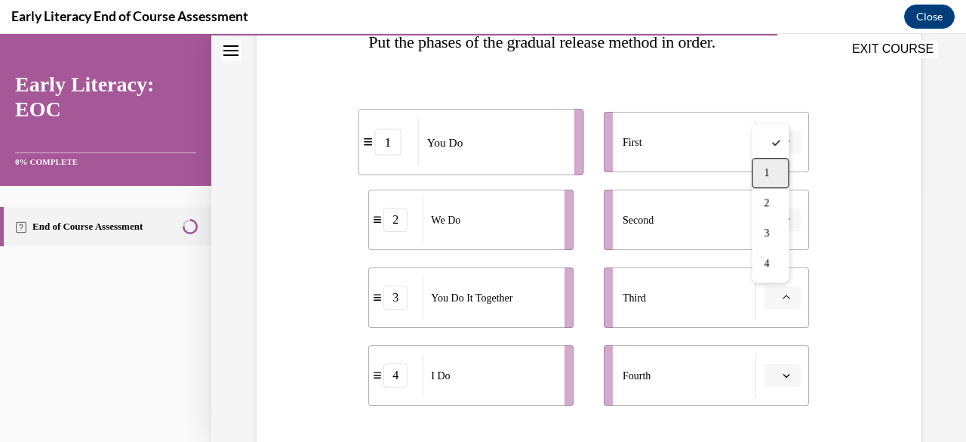
click at [773, 182] on div "1" at bounding box center [770, 173] width 37 height 30
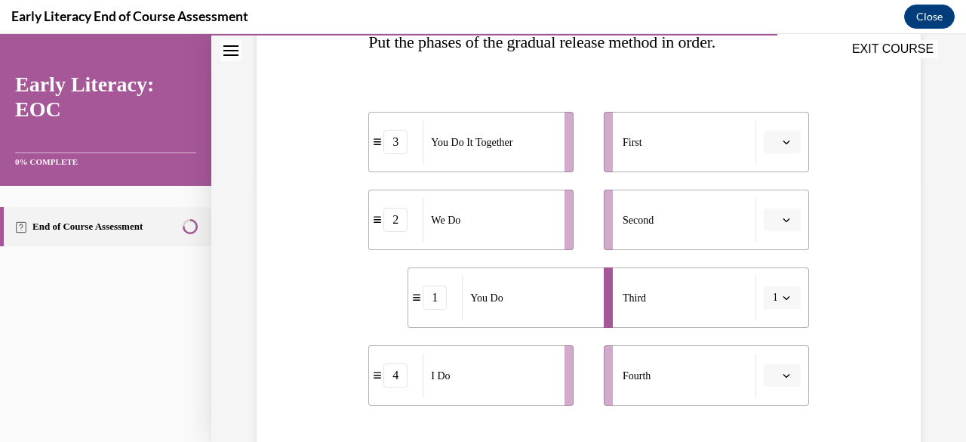
click at [773, 294] on span "1" at bounding box center [775, 297] width 5 height 15
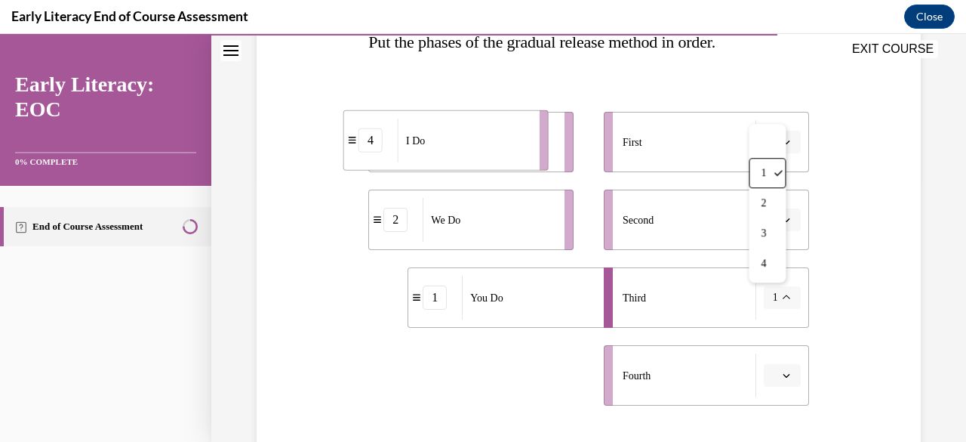
drag, startPoint x: 385, startPoint y: 377, endPoint x: 360, endPoint y: 141, distance: 236.9
click at [360, 141] on div "4" at bounding box center [371, 140] width 24 height 24
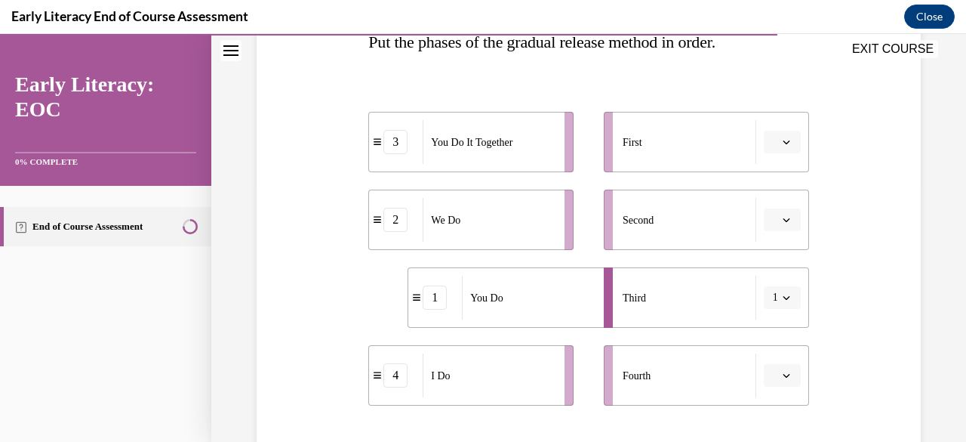
click at [783, 378] on button "button" at bounding box center [782, 375] width 37 height 23
click at [766, 262] on div "1" at bounding box center [770, 251] width 37 height 30
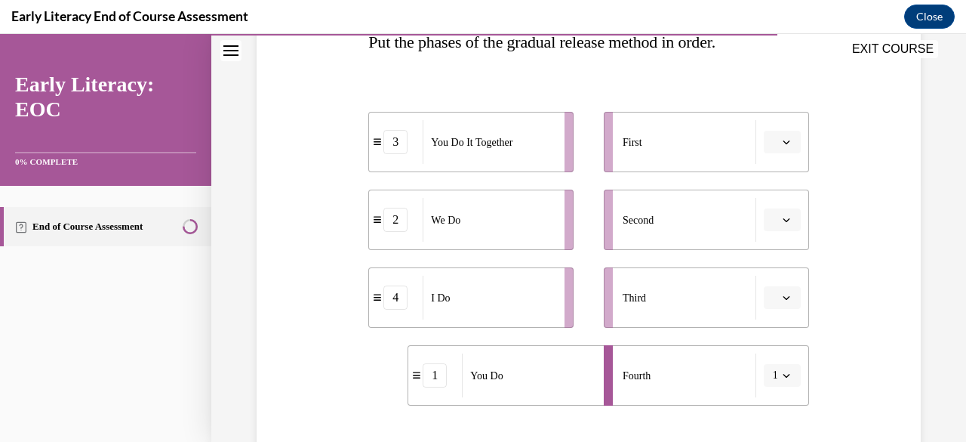
click at [783, 140] on icon "button" at bounding box center [787, 142] width 8 height 8
click at [772, 299] on div "4" at bounding box center [770, 296] width 37 height 30
click at [783, 223] on icon "button" at bounding box center [787, 220] width 8 height 8
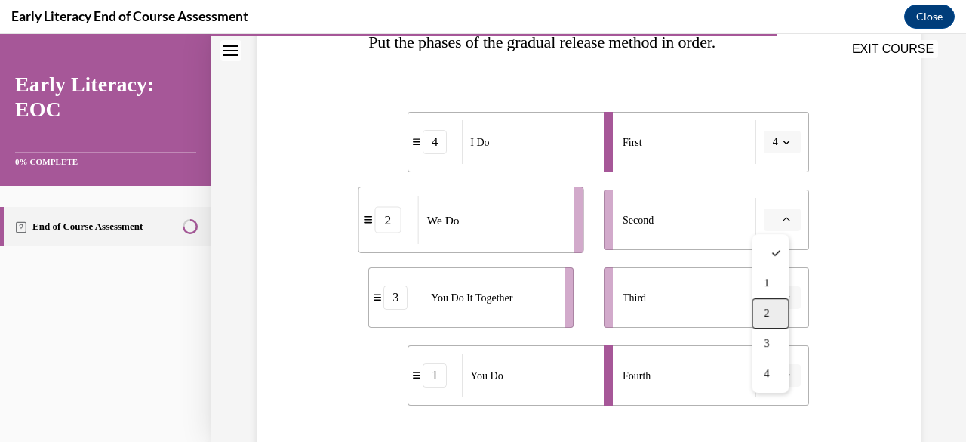
click at [771, 309] on div "2" at bounding box center [770, 313] width 37 height 30
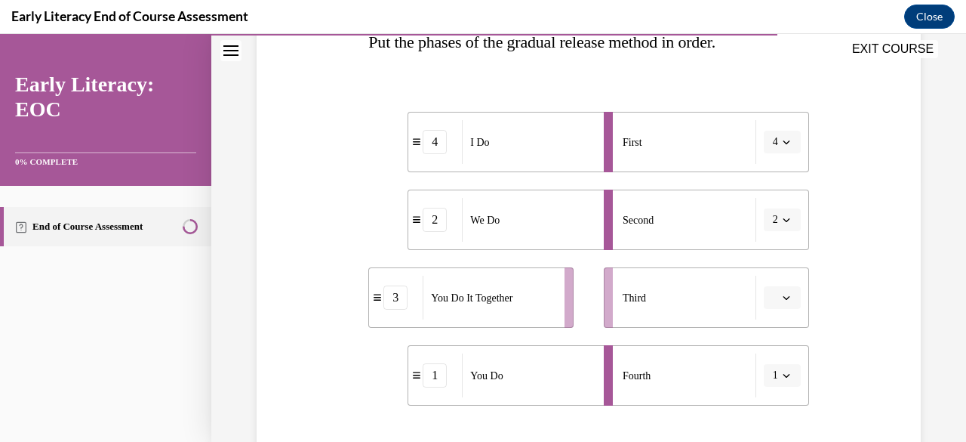
click at [781, 301] on span "button" at bounding box center [786, 297] width 11 height 11
click at [779, 227] on div "3" at bounding box center [770, 233] width 37 height 30
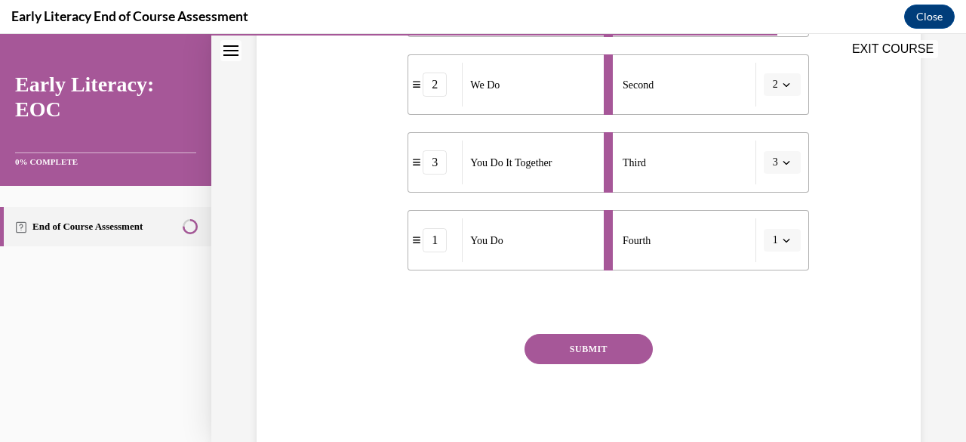
click at [581, 347] on button "SUBMIT" at bounding box center [589, 349] width 128 height 30
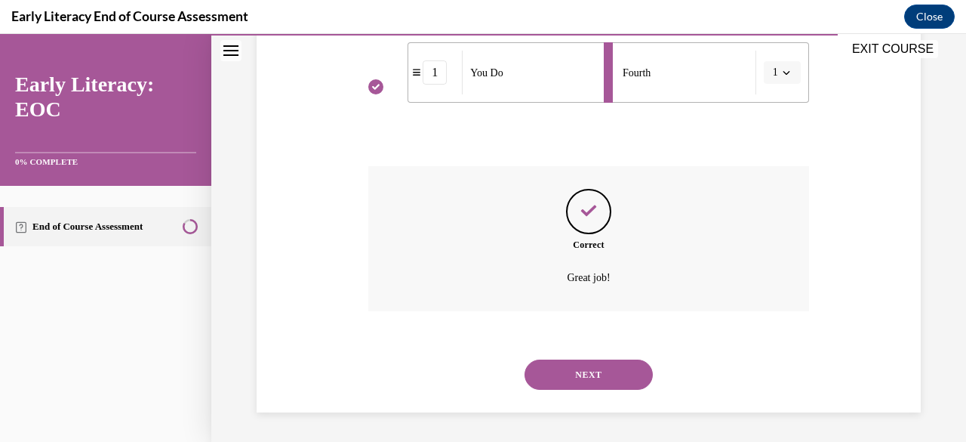
click at [588, 374] on button "NEXT" at bounding box center [589, 374] width 128 height 30
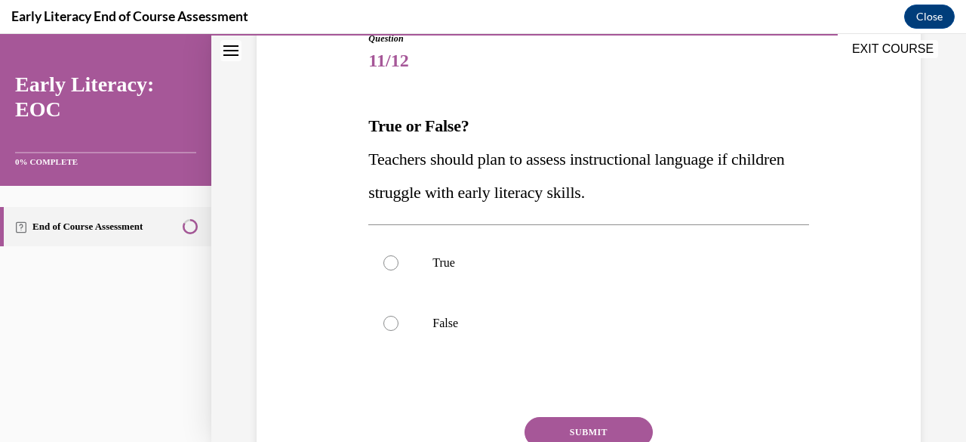
scroll to position [179, 0]
click at [458, 266] on p "True" at bounding box center [602, 261] width 338 height 15
click at [543, 427] on button "SUBMIT" at bounding box center [589, 431] width 128 height 30
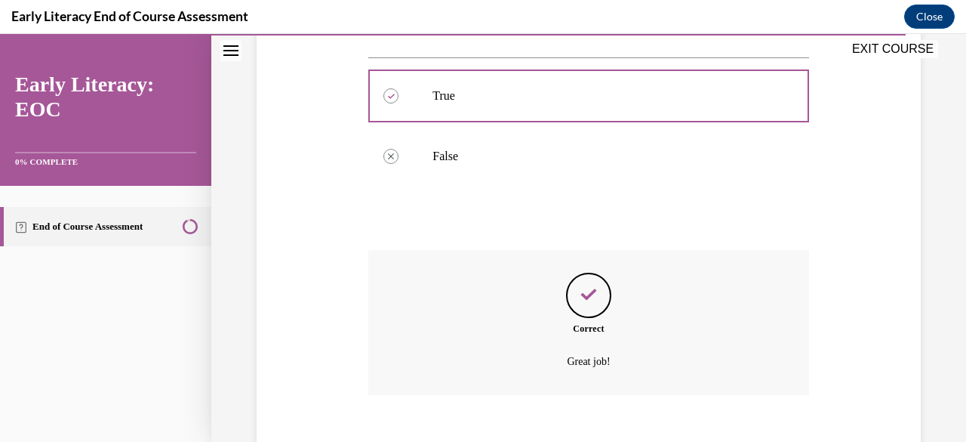
scroll to position [424, 0]
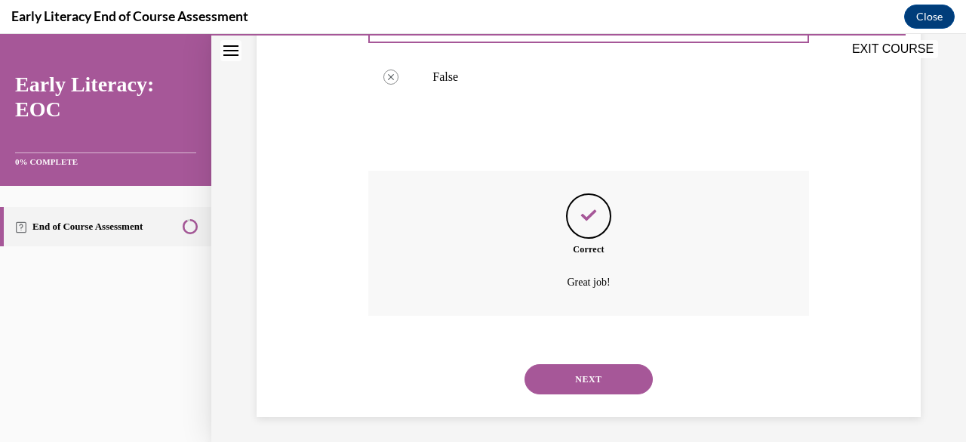
click at [596, 374] on button "NEXT" at bounding box center [589, 379] width 128 height 30
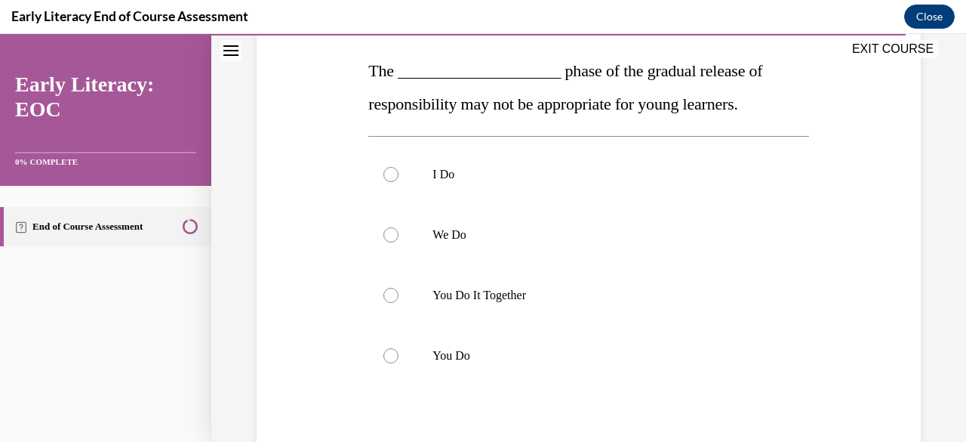
scroll to position [234, 0]
click at [488, 346] on div at bounding box center [588, 355] width 440 height 60
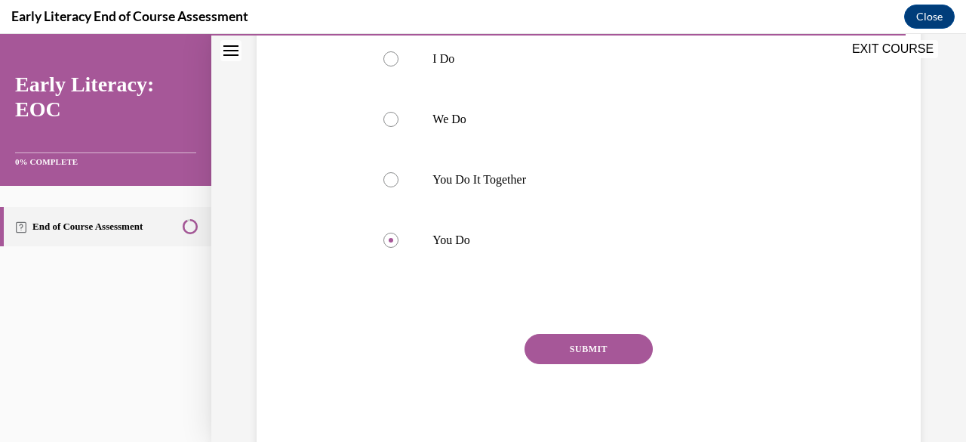
click at [584, 340] on button "SUBMIT" at bounding box center [589, 349] width 128 height 30
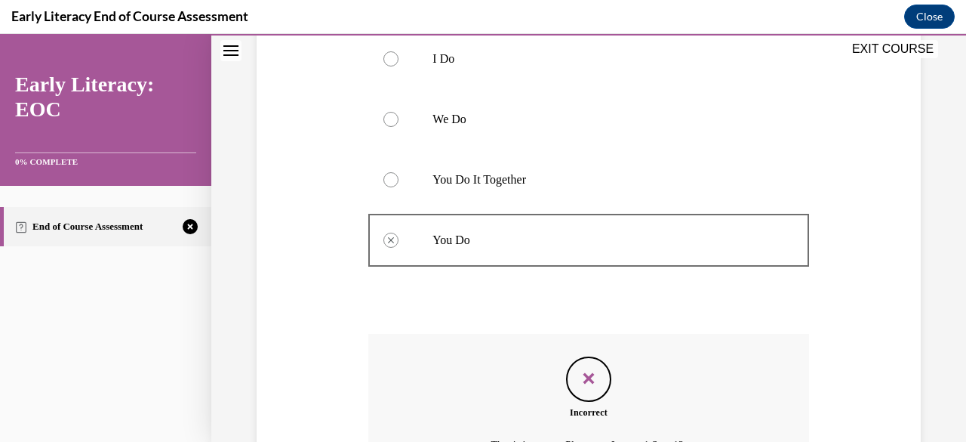
scroll to position [516, 0]
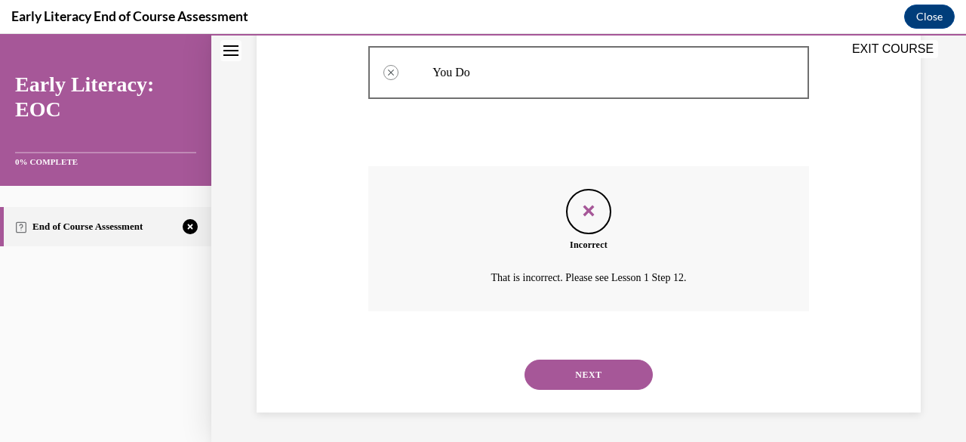
click at [584, 374] on button "NEXT" at bounding box center [589, 374] width 128 height 30
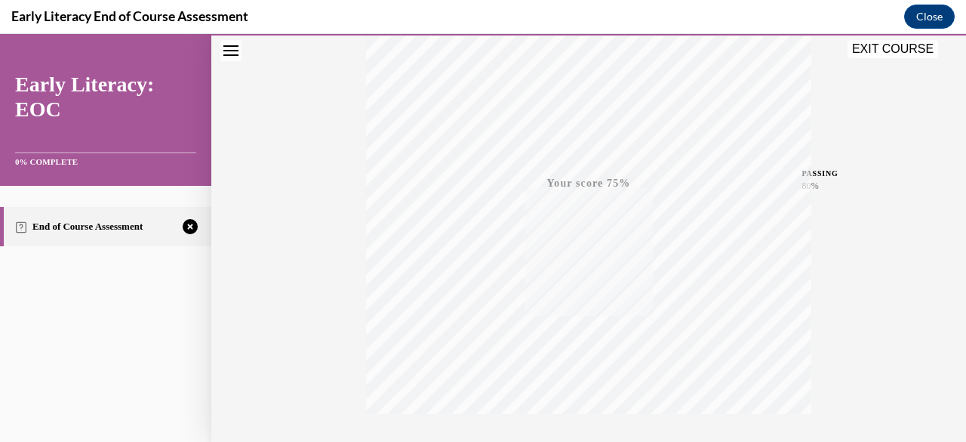
scroll to position [365, 0]
click at [590, 342] on icon "button" at bounding box center [589, 350] width 54 height 17
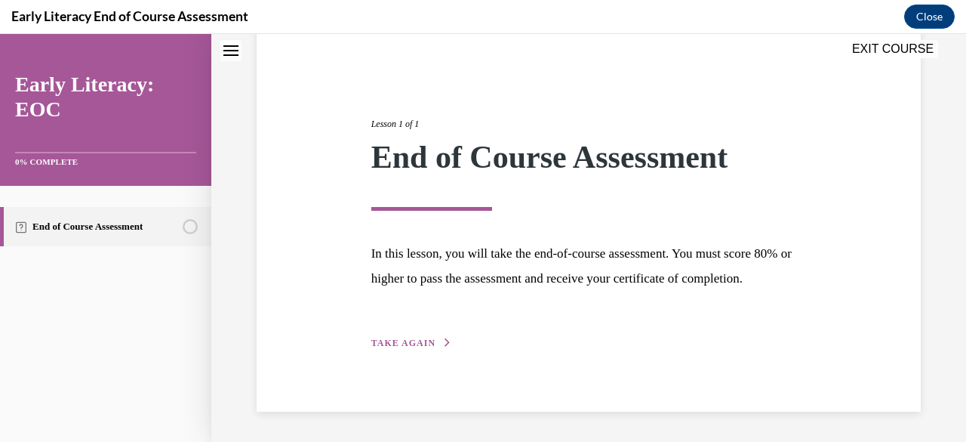
scroll to position [151, 0]
click at [417, 347] on span "TAKE AGAIN" at bounding box center [403, 342] width 64 height 11
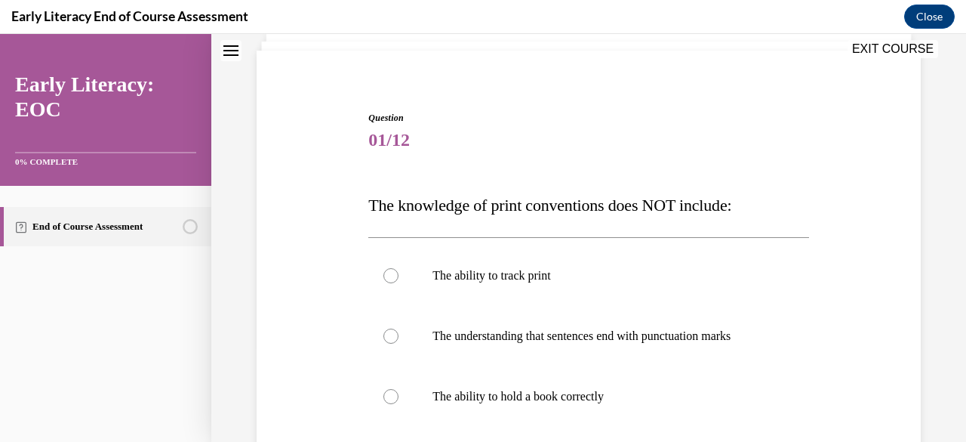
scroll to position [106, 0]
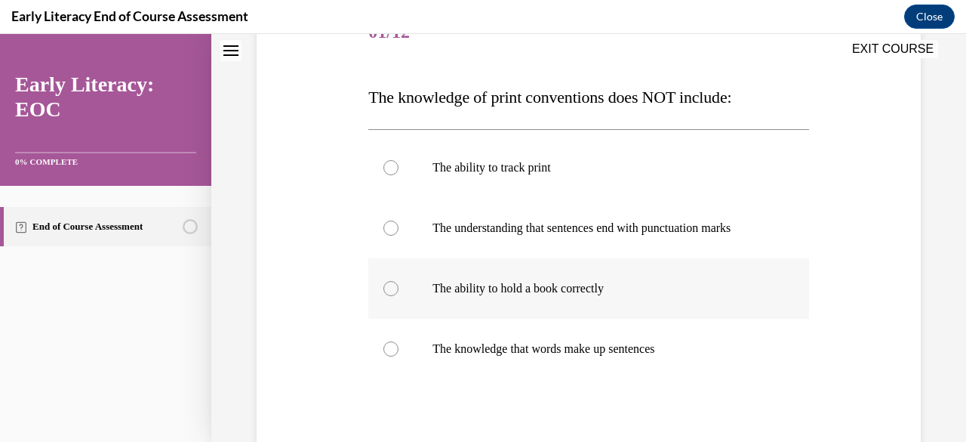
click at [531, 299] on div at bounding box center [588, 288] width 440 height 60
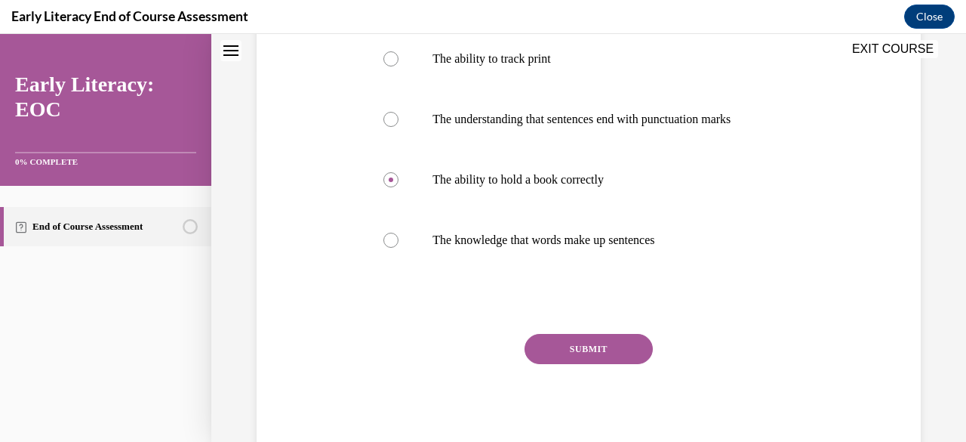
click at [565, 342] on button "SUBMIT" at bounding box center [589, 349] width 128 height 30
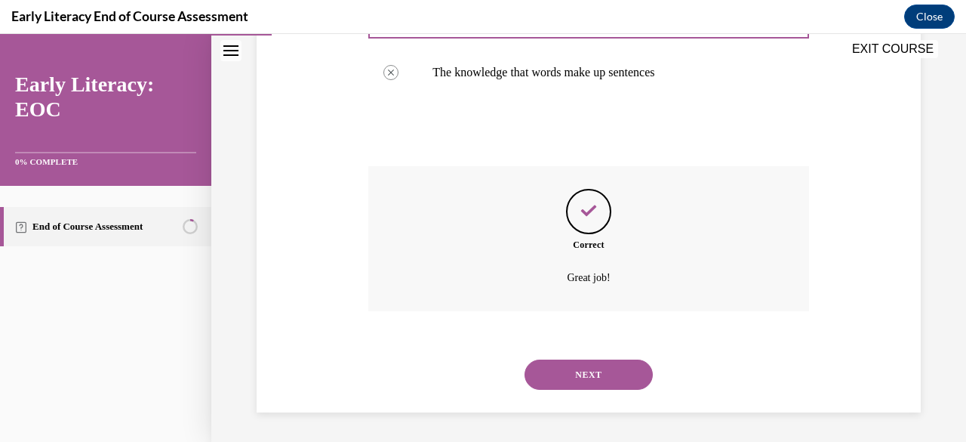
click at [578, 371] on button "NEXT" at bounding box center [589, 374] width 128 height 30
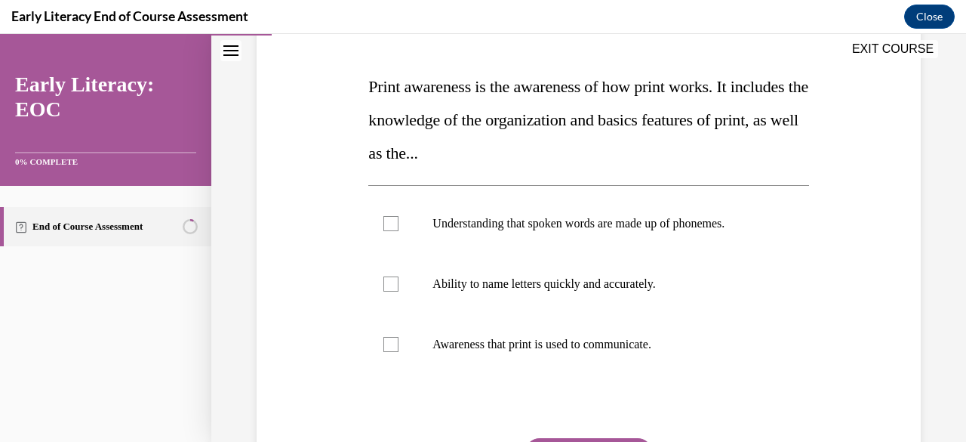
scroll to position [218, 0]
click at [464, 353] on div at bounding box center [588, 343] width 440 height 60
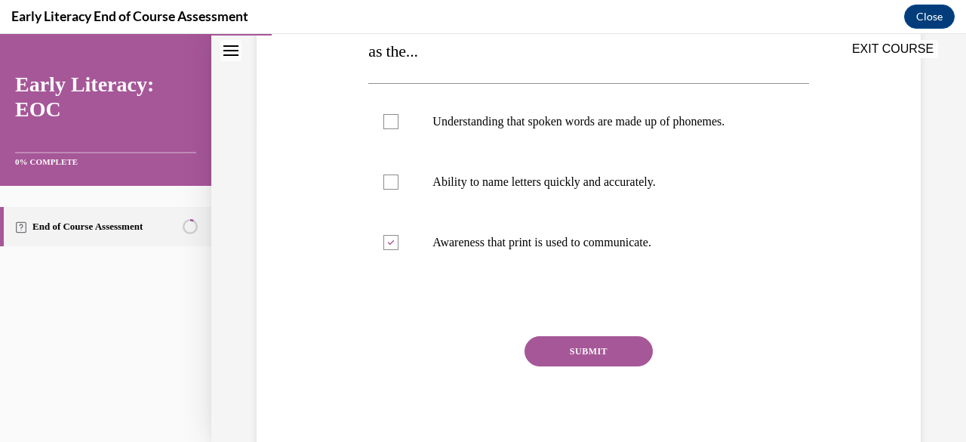
click at [554, 344] on button "SUBMIT" at bounding box center [589, 351] width 128 height 30
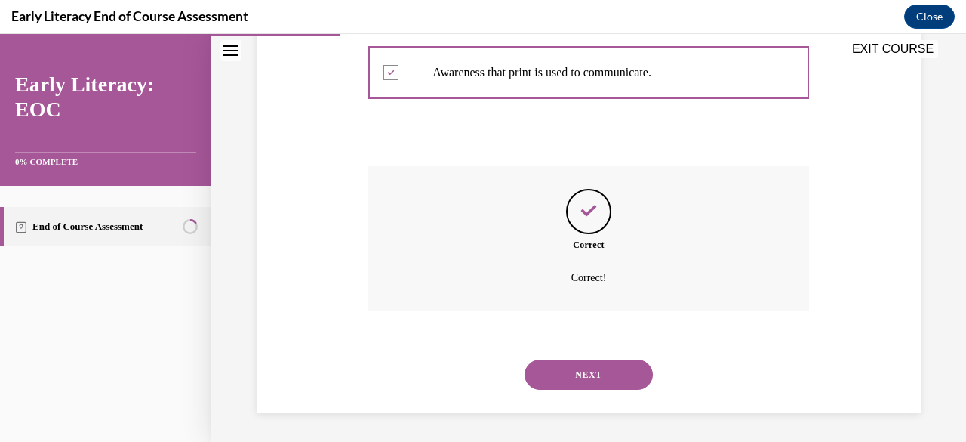
click at [573, 363] on button "NEXT" at bounding box center [589, 374] width 128 height 30
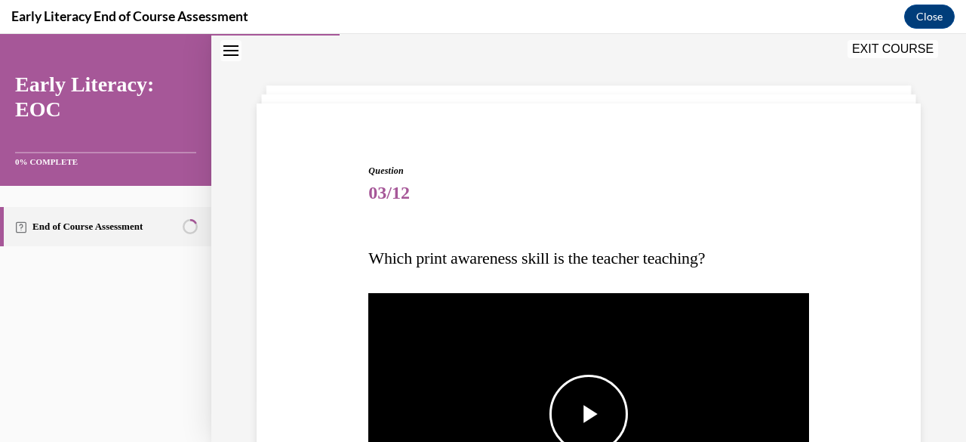
click at [709, 292] on img "Video player" at bounding box center [588, 414] width 440 height 248
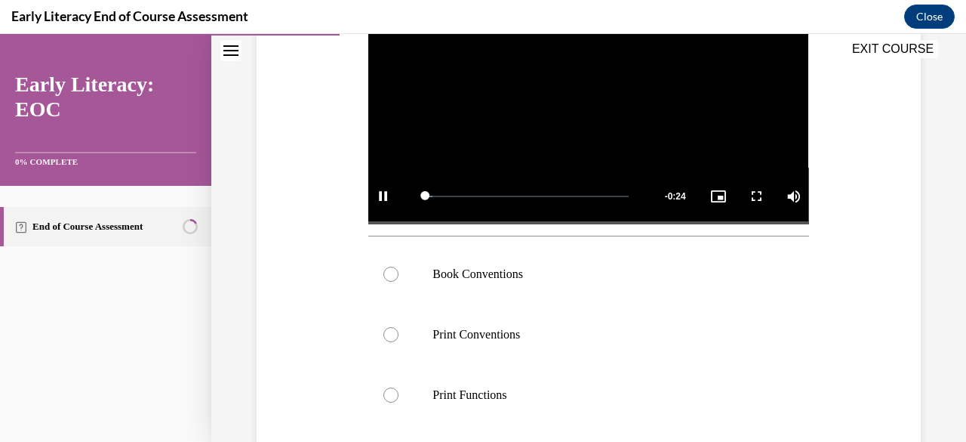
scroll to position [393, 0]
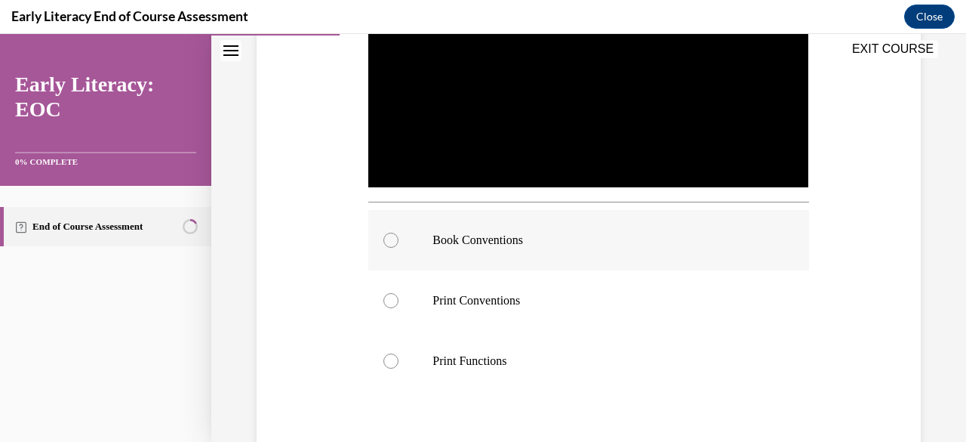
click at [480, 233] on p "Book Conventions" at bounding box center [602, 240] width 338 height 15
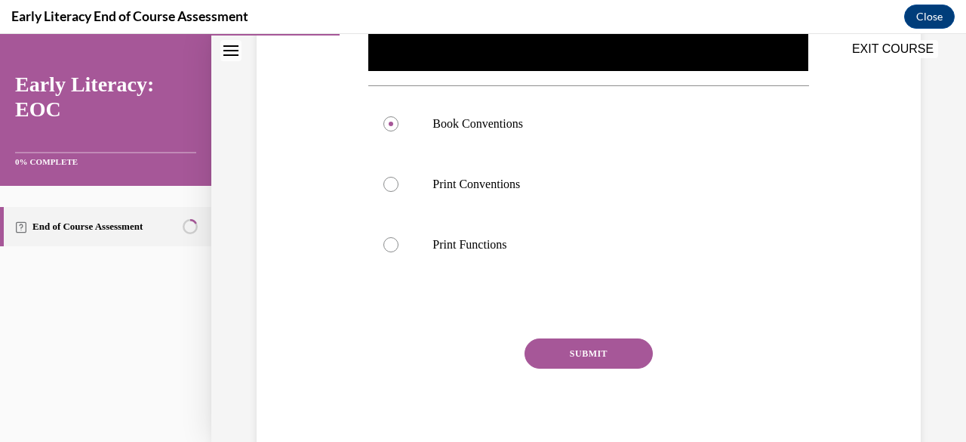
click at [627, 357] on button "SUBMIT" at bounding box center [589, 353] width 128 height 30
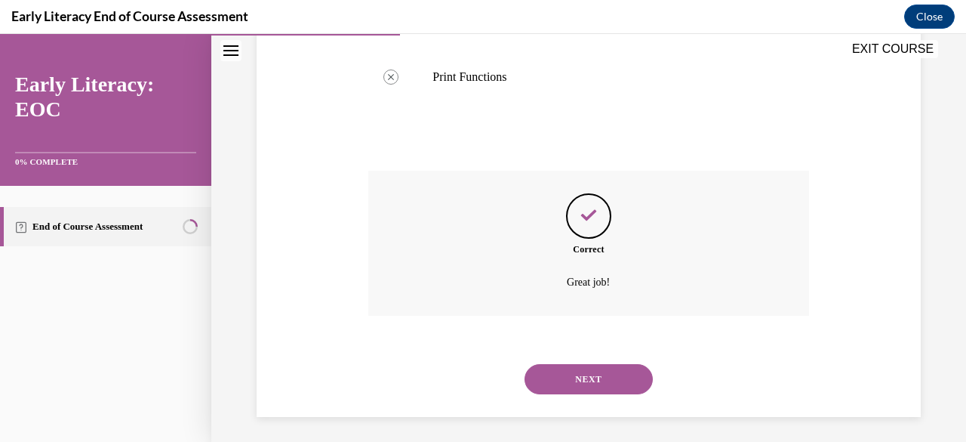
click at [607, 376] on button "NEXT" at bounding box center [589, 379] width 128 height 30
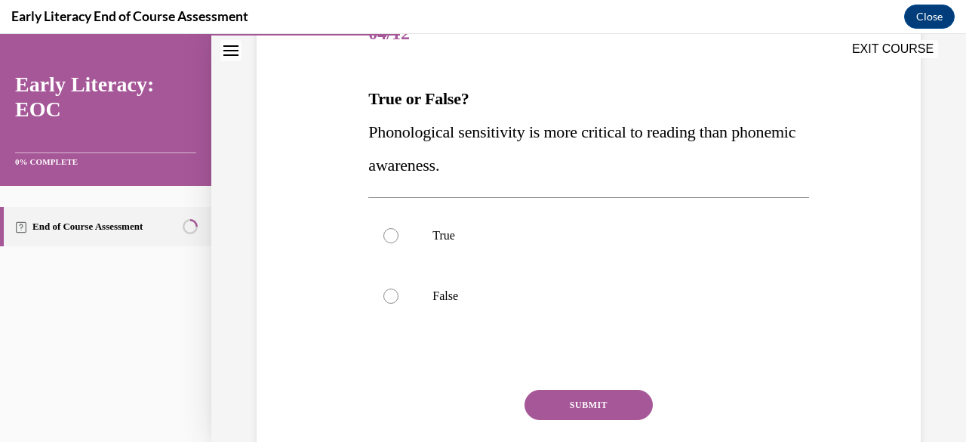
scroll to position [206, 0]
click at [625, 236] on p "True" at bounding box center [602, 234] width 338 height 15
click at [547, 399] on button "SUBMIT" at bounding box center [589, 404] width 128 height 30
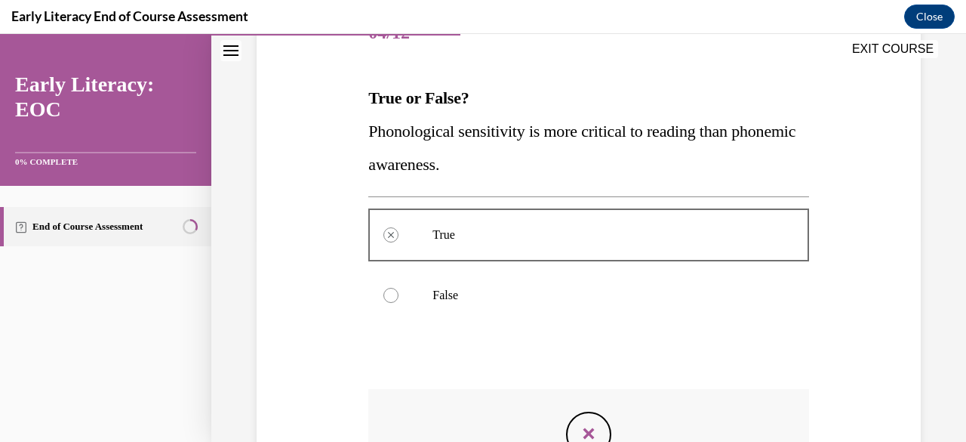
scroll to position [429, 0]
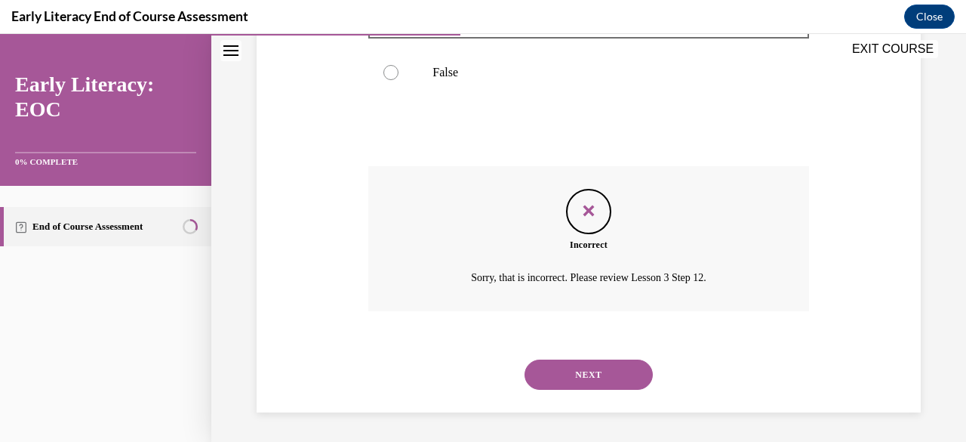
click at [587, 374] on button "NEXT" at bounding box center [589, 374] width 128 height 30
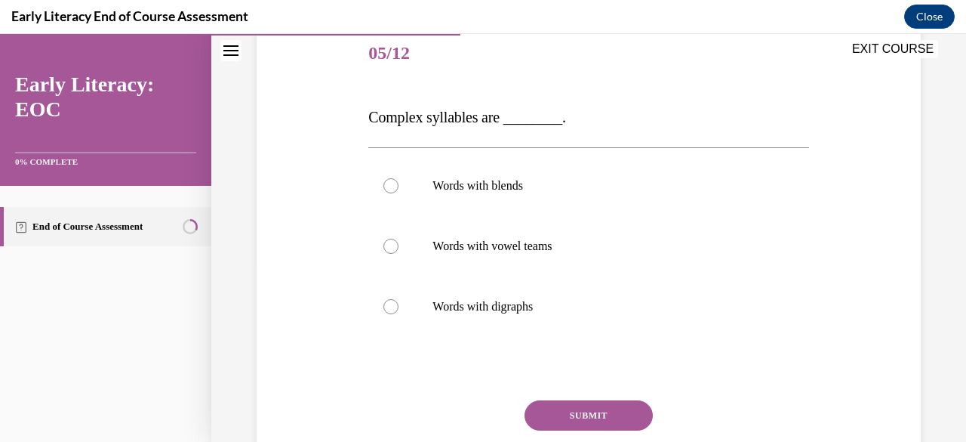
scroll to position [186, 0]
click at [595, 199] on div at bounding box center [588, 185] width 440 height 60
click at [578, 402] on button "SUBMIT" at bounding box center [589, 414] width 128 height 30
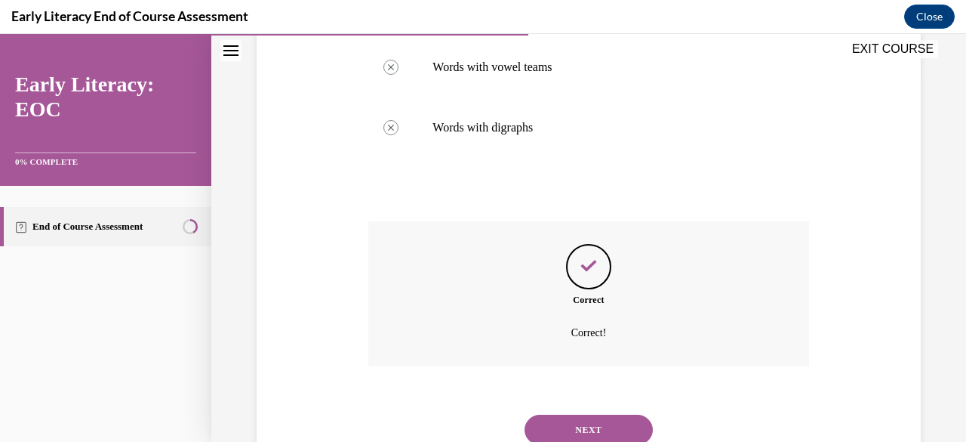
click at [557, 437] on button "NEXT" at bounding box center [589, 429] width 128 height 30
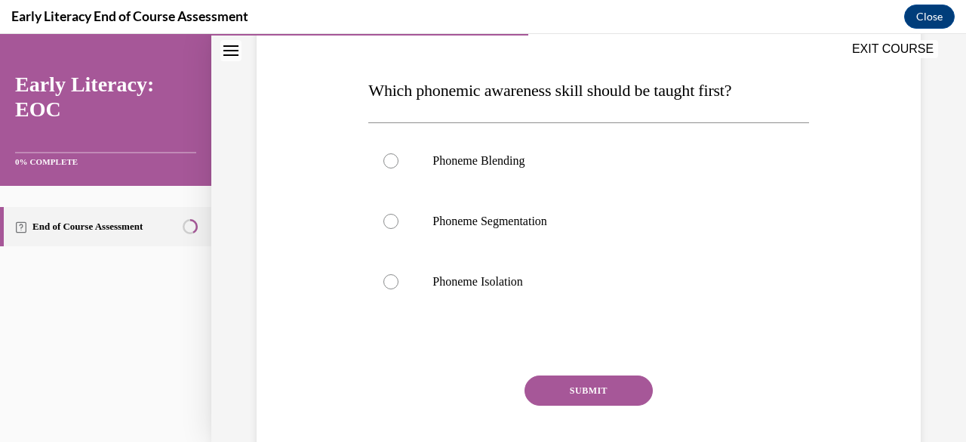
scroll to position [212, 0]
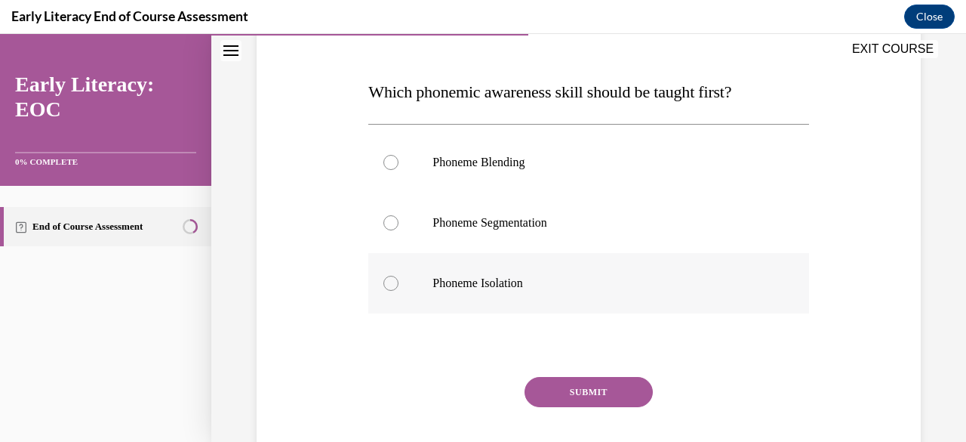
click at [454, 272] on div at bounding box center [588, 283] width 440 height 60
click at [586, 381] on button "SUBMIT" at bounding box center [589, 392] width 128 height 30
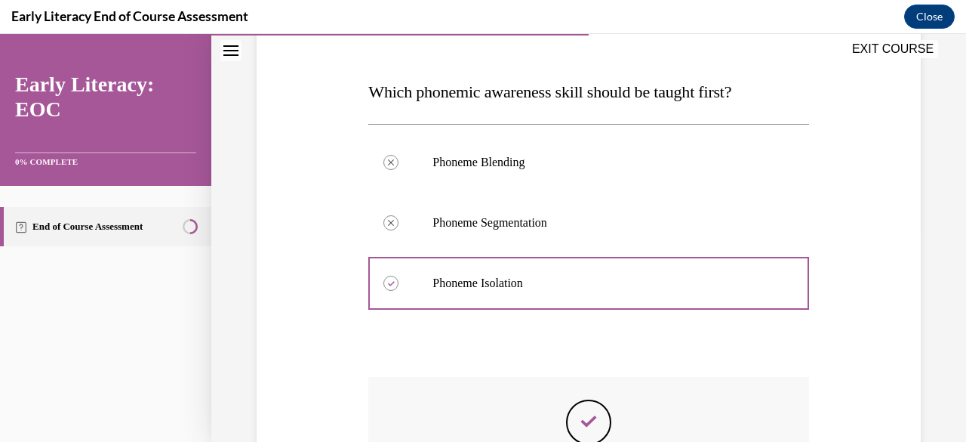
scroll to position [423, 0]
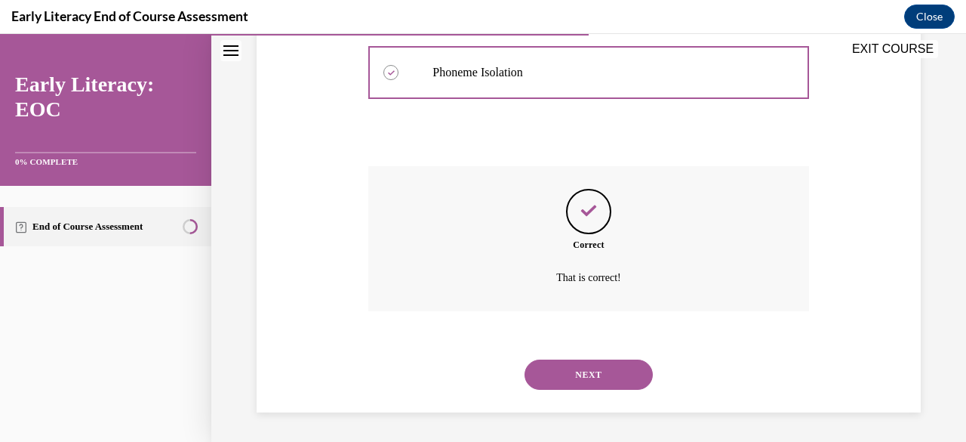
click at [562, 372] on button "NEXT" at bounding box center [589, 374] width 128 height 30
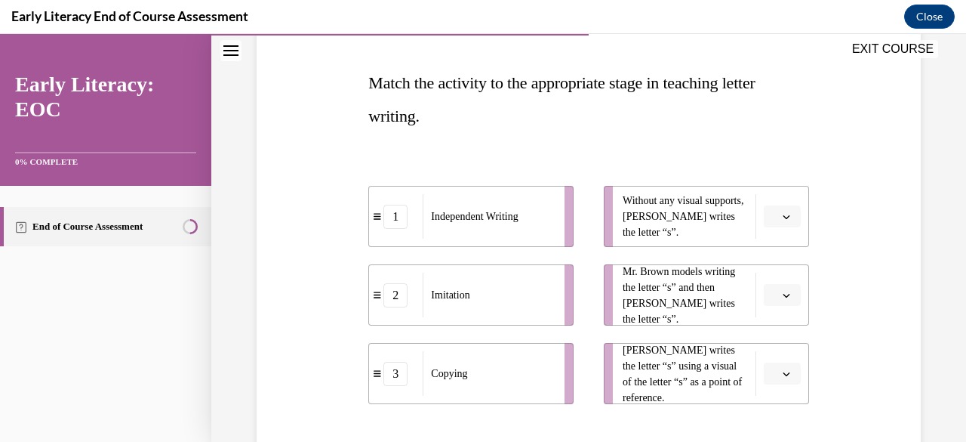
scroll to position [255, 0]
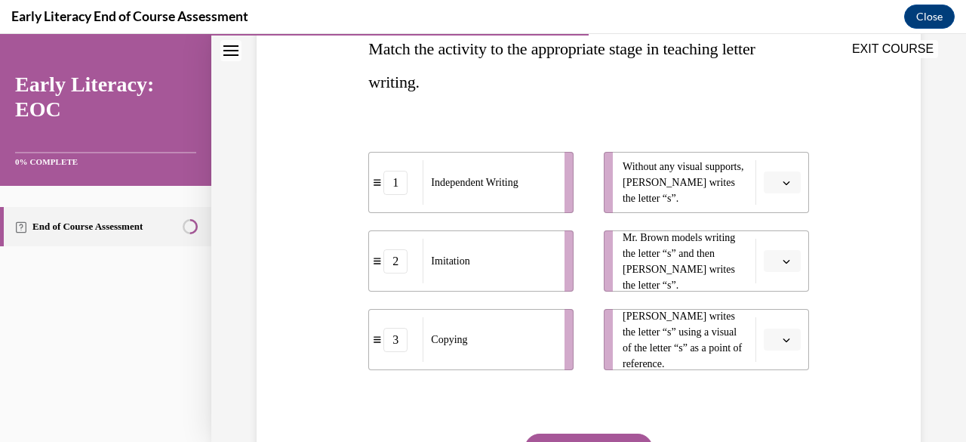
click at [783, 184] on icon "button" at bounding box center [787, 183] width 8 height 8
click at [773, 242] on div "1" at bounding box center [770, 245] width 37 height 30
click at [783, 263] on icon "button" at bounding box center [787, 261] width 8 height 8
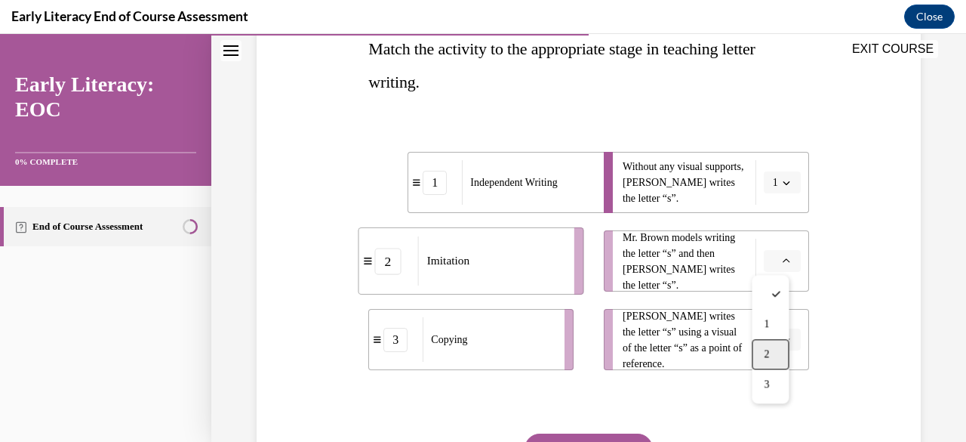
click at [769, 350] on span "2" at bounding box center [766, 354] width 5 height 12
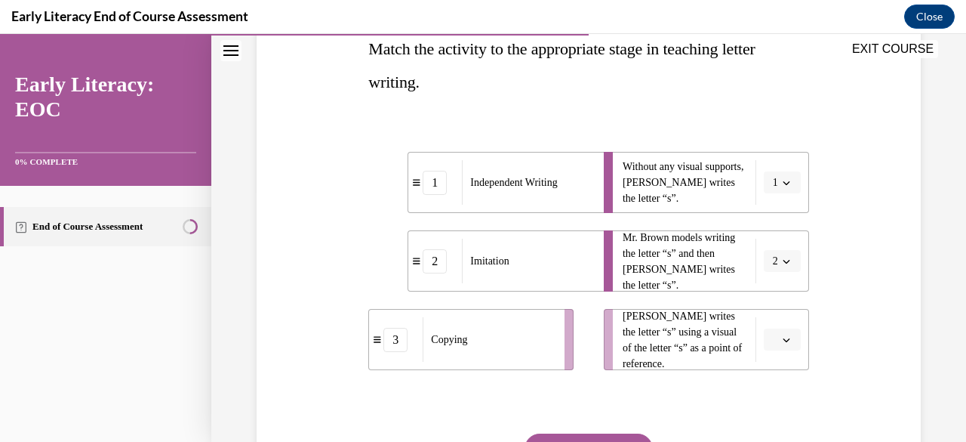
click at [783, 337] on icon "button" at bounding box center [787, 340] width 8 height 8
click at [772, 309] on div "3" at bounding box center [770, 305] width 37 height 30
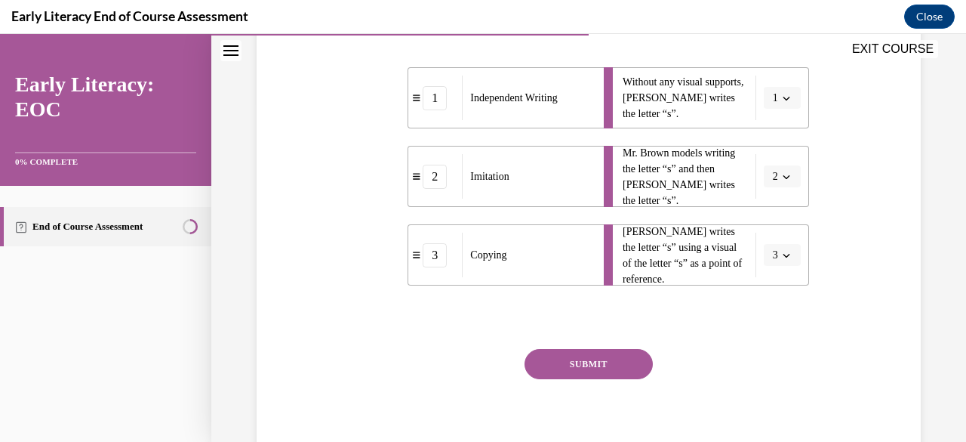
scroll to position [355, 0]
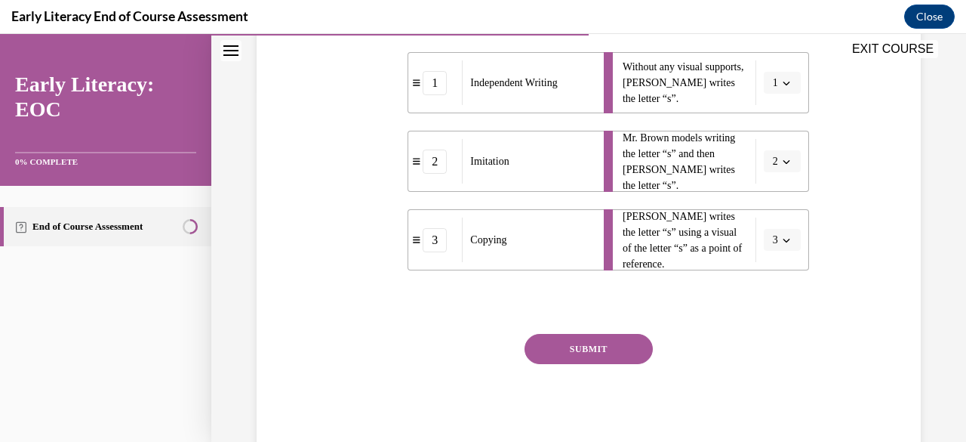
click at [593, 350] on button "SUBMIT" at bounding box center [589, 349] width 128 height 30
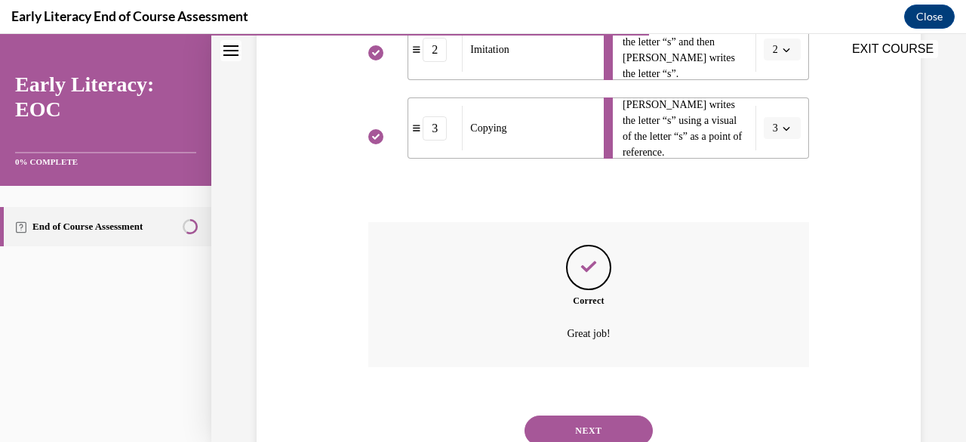
scroll to position [467, 0]
click at [568, 424] on button "NEXT" at bounding box center [589, 430] width 128 height 30
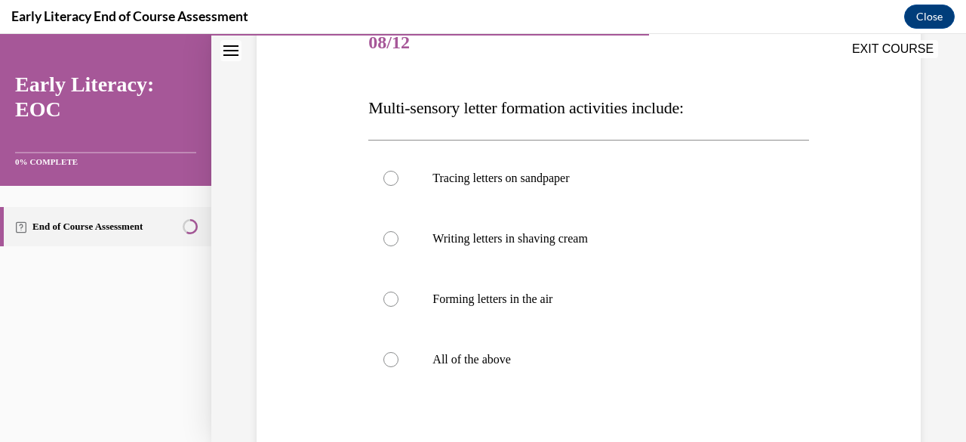
scroll to position [197, 0]
click at [451, 374] on div at bounding box center [588, 358] width 440 height 60
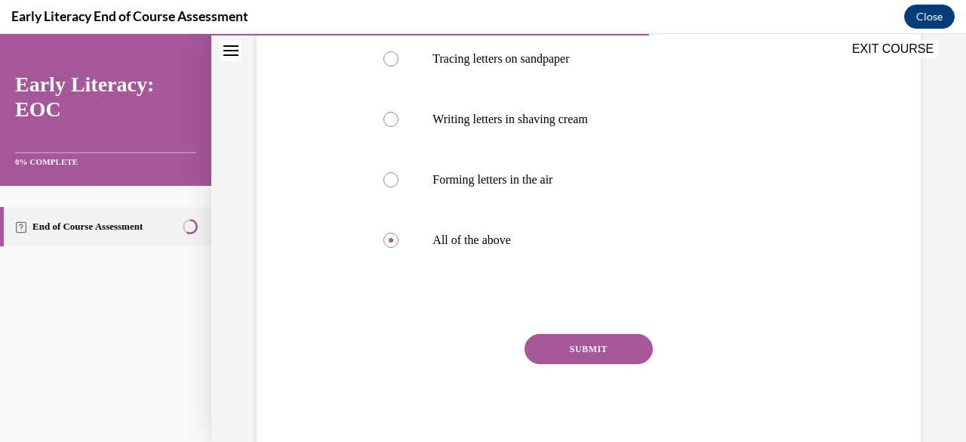
click at [536, 342] on button "SUBMIT" at bounding box center [589, 349] width 128 height 30
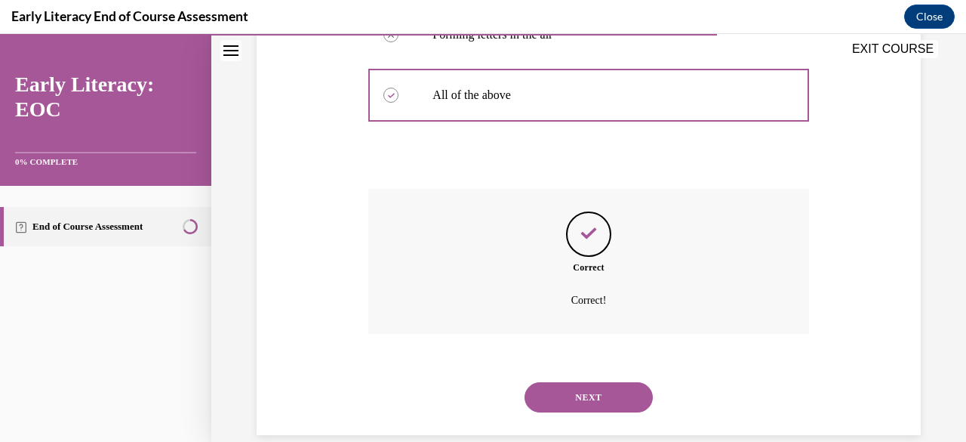
scroll to position [483, 0]
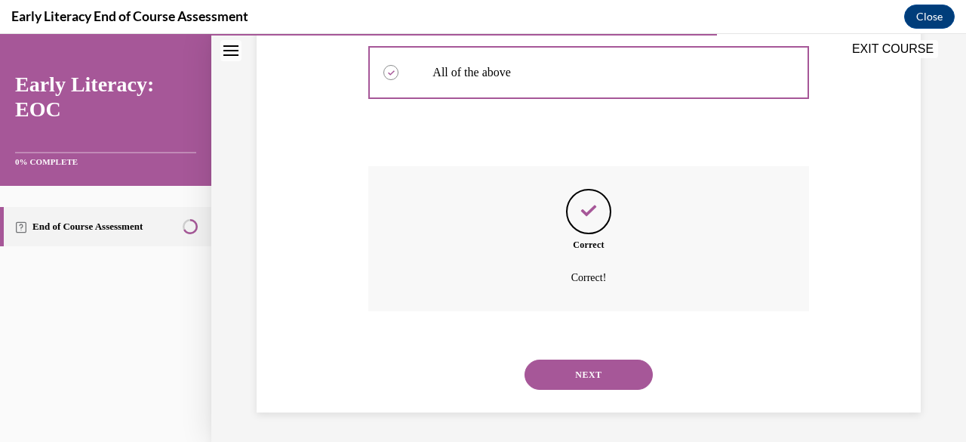
click at [574, 375] on button "NEXT" at bounding box center [589, 374] width 128 height 30
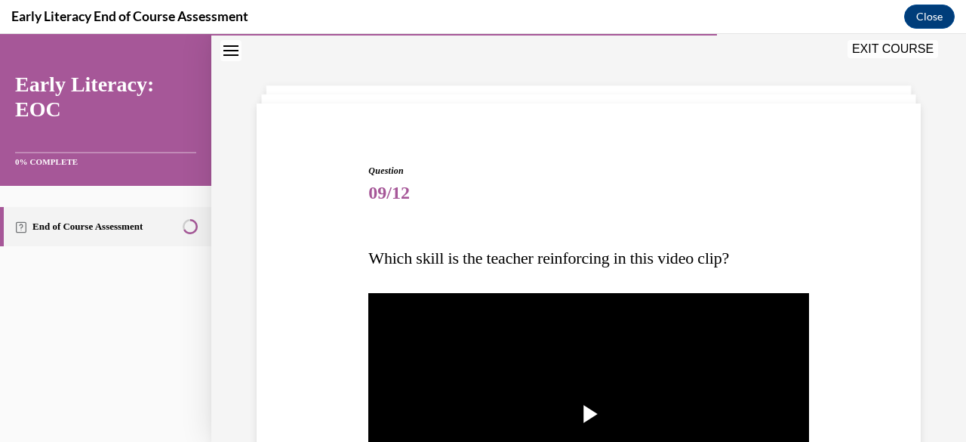
scroll to position [173, 0]
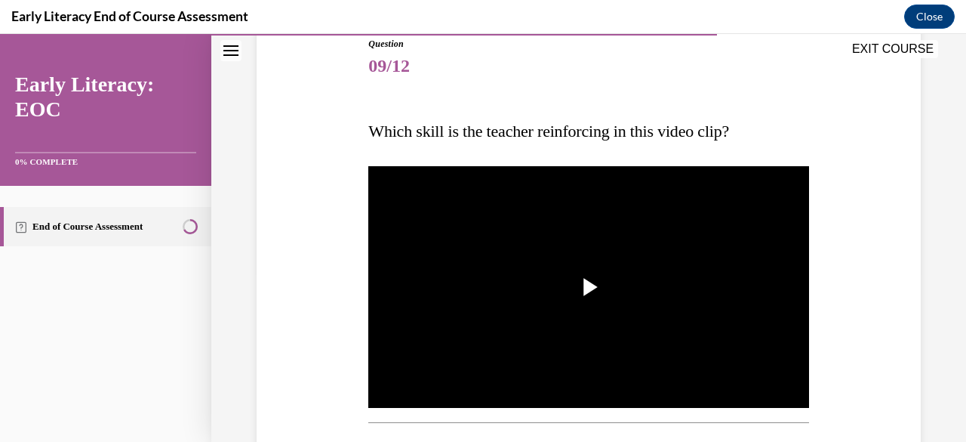
click at [701, 247] on img "Video player" at bounding box center [588, 287] width 440 height 248
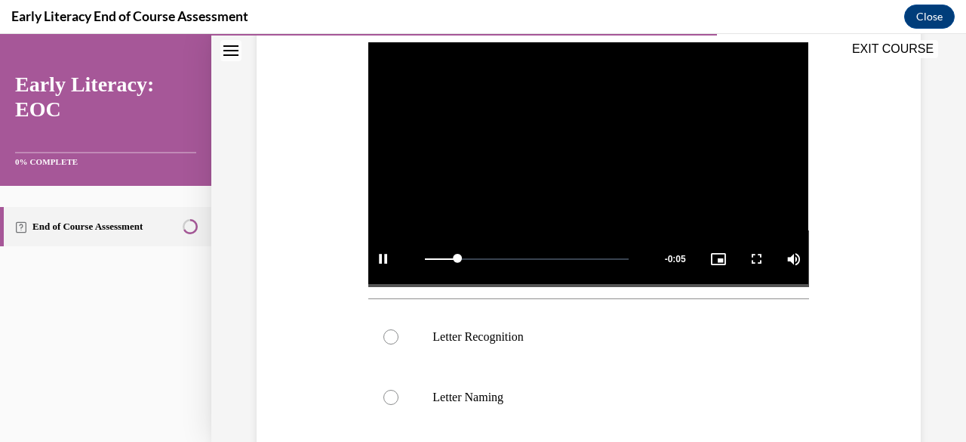
scroll to position [338, 0]
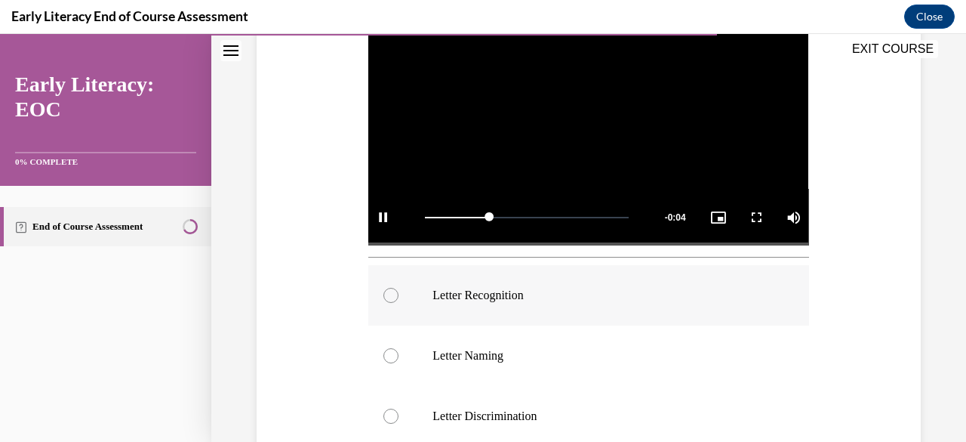
click at [554, 288] on p "Letter Recognition" at bounding box center [602, 295] width 338 height 15
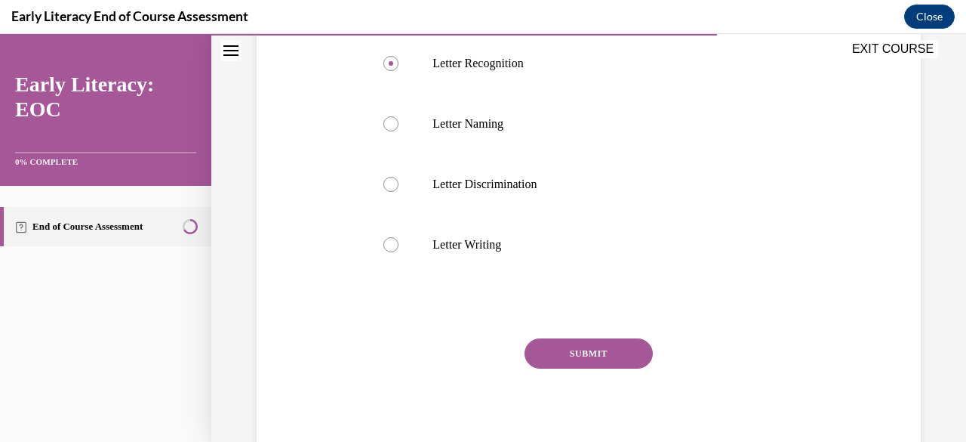
click at [581, 340] on button "SUBMIT" at bounding box center [589, 353] width 128 height 30
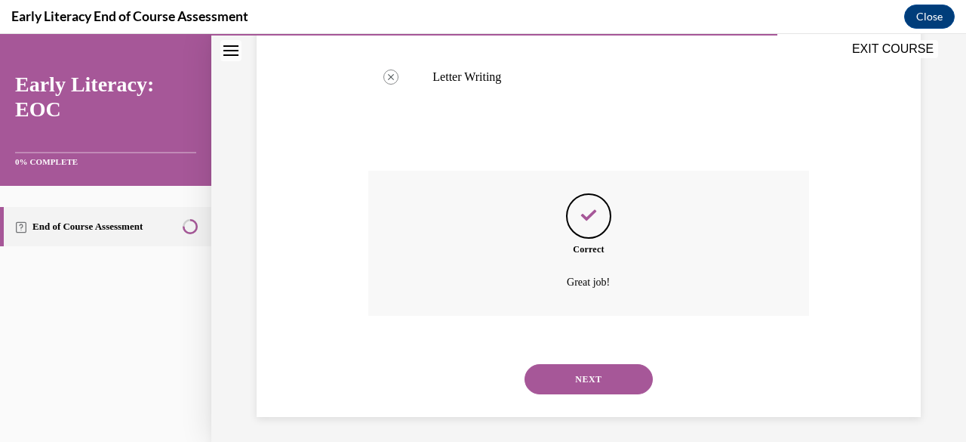
click at [592, 377] on button "NEXT" at bounding box center [589, 379] width 128 height 30
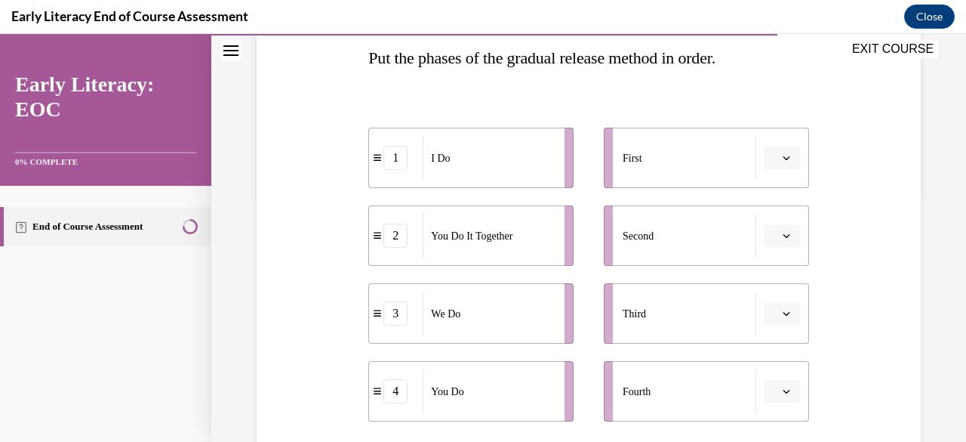
scroll to position [248, 0]
click at [783, 152] on icon "button" at bounding box center [787, 156] width 8 height 8
click at [765, 226] on div "1" at bounding box center [770, 220] width 37 height 30
click at [783, 233] on icon "button" at bounding box center [786, 235] width 7 height 4
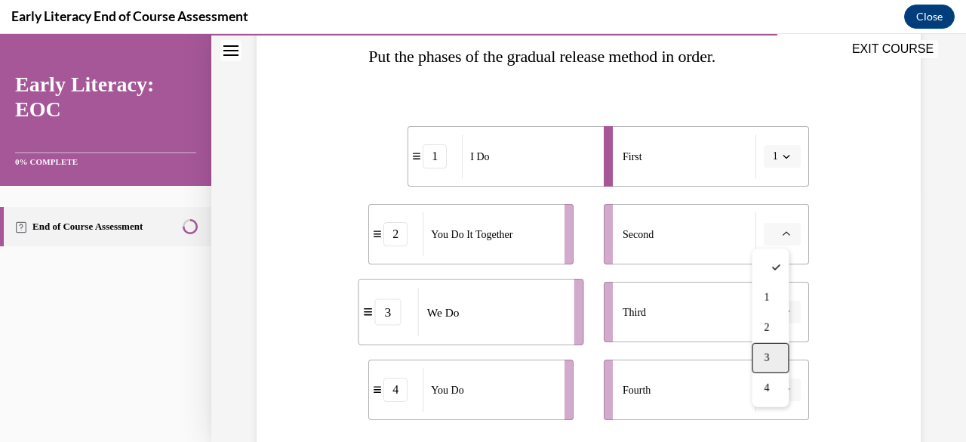
click at [772, 358] on div "3" at bounding box center [770, 358] width 37 height 30
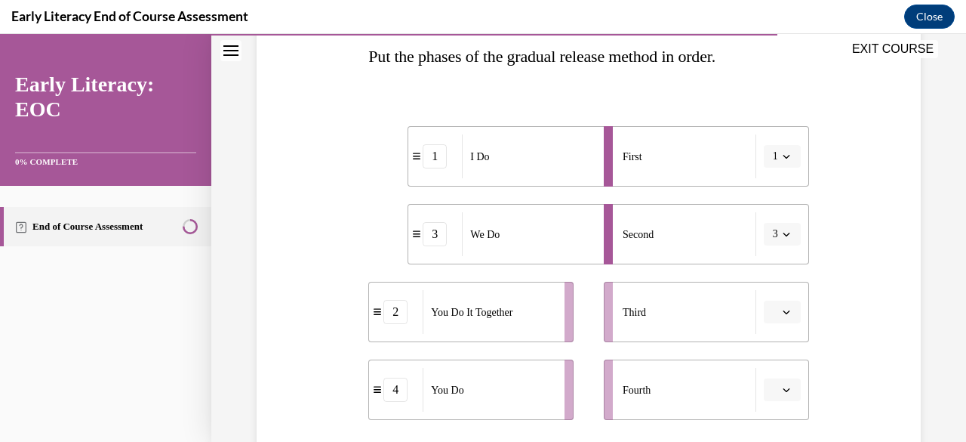
click at [783, 310] on icon "button" at bounding box center [787, 312] width 8 height 8
click at [762, 223] on div "2" at bounding box center [770, 217] width 37 height 30
click at [783, 387] on icon "button" at bounding box center [787, 390] width 8 height 8
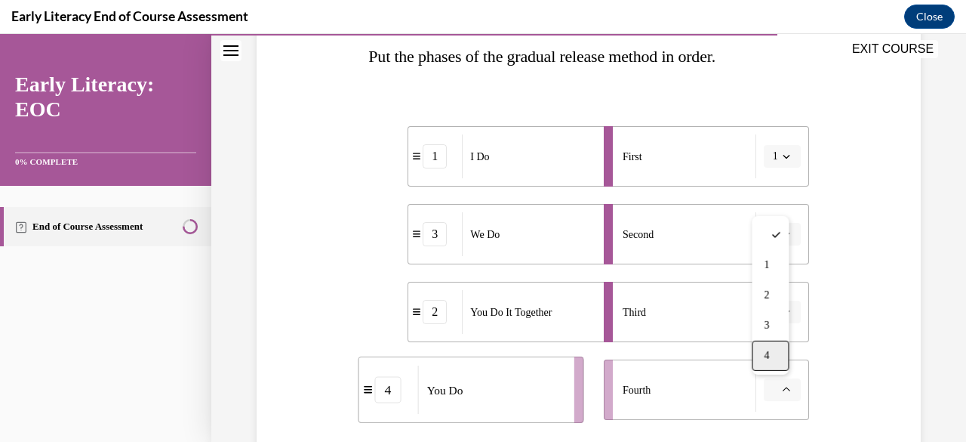
click at [774, 359] on div "4" at bounding box center [770, 355] width 37 height 30
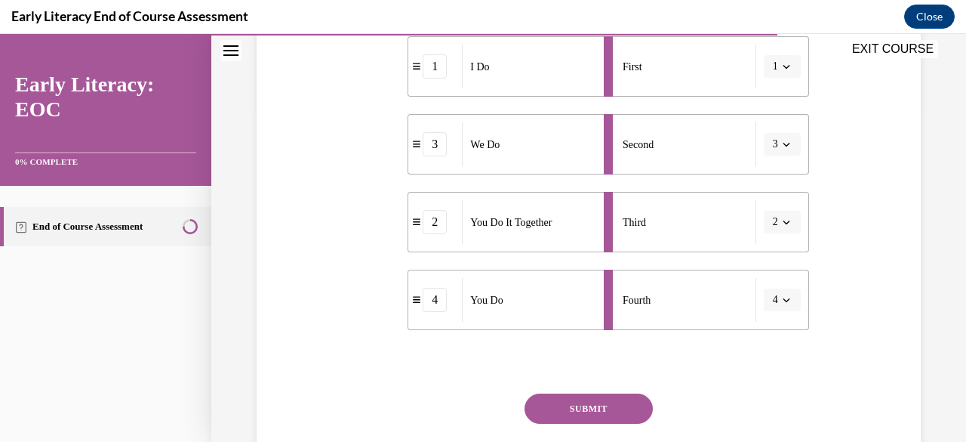
scroll to position [338, 0]
click at [601, 410] on button "SUBMIT" at bounding box center [589, 408] width 128 height 30
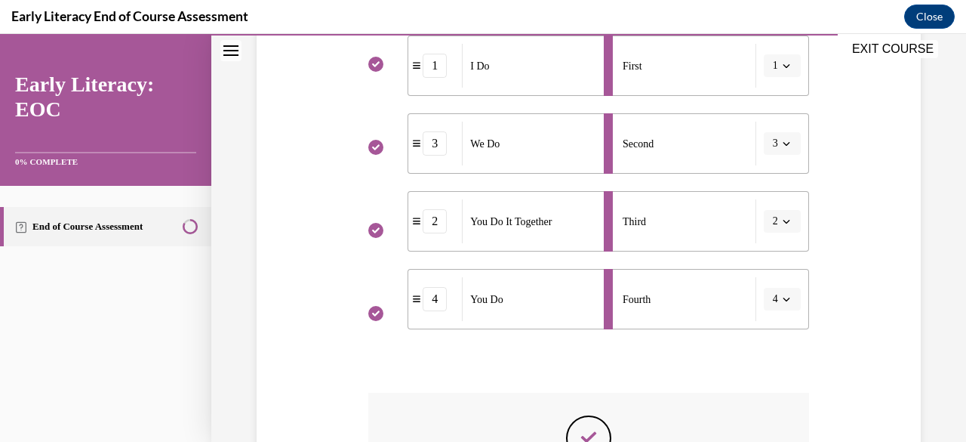
scroll to position [565, 0]
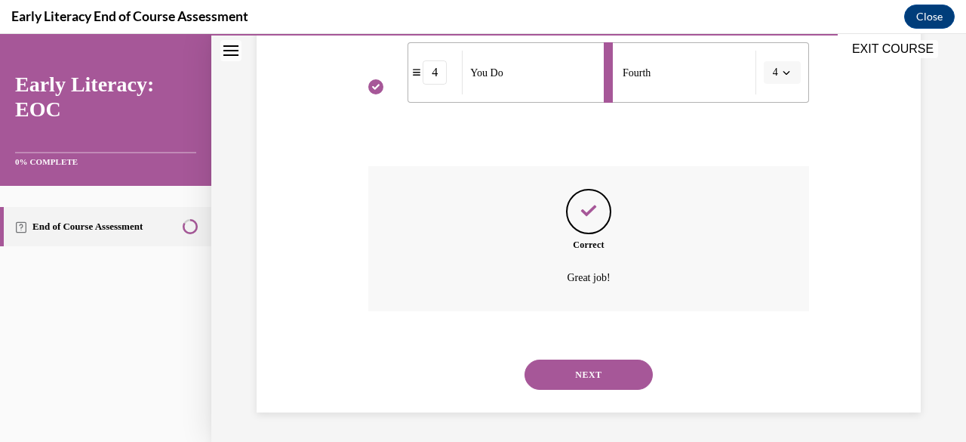
click at [571, 375] on button "NEXT" at bounding box center [589, 374] width 128 height 30
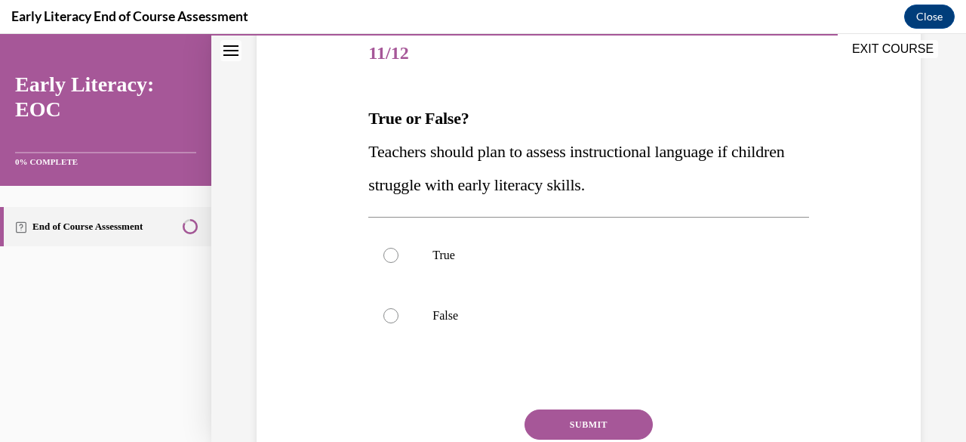
scroll to position [208, 0]
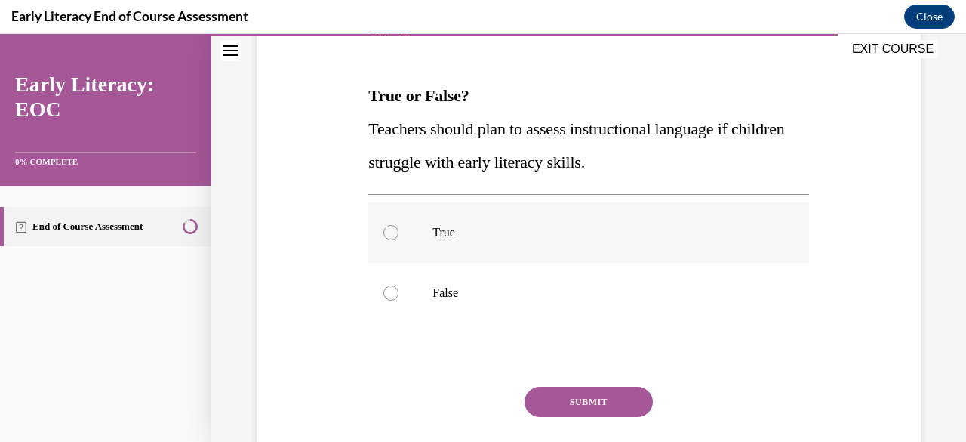
click at [456, 233] on p "True" at bounding box center [602, 232] width 338 height 15
click at [552, 398] on button "SUBMIT" at bounding box center [589, 402] width 128 height 30
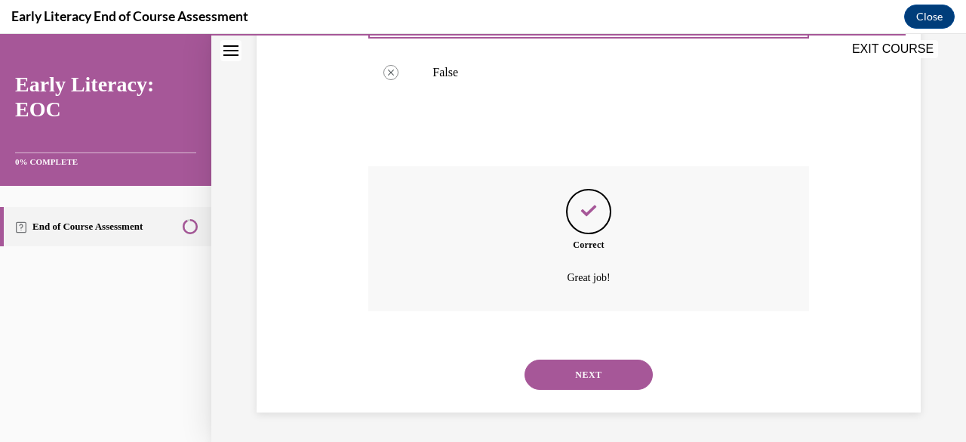
click at [570, 383] on button "NEXT" at bounding box center [589, 374] width 128 height 30
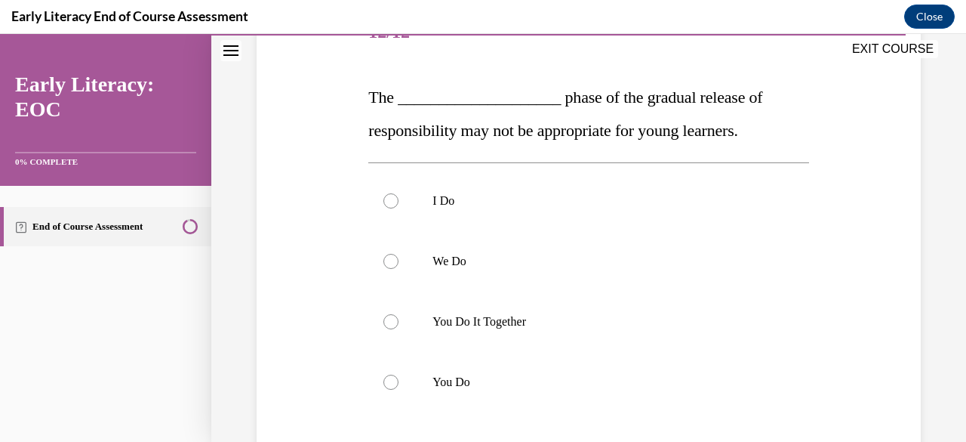
scroll to position [208, 0]
click at [468, 384] on p "You Do" at bounding box center [602, 381] width 338 height 15
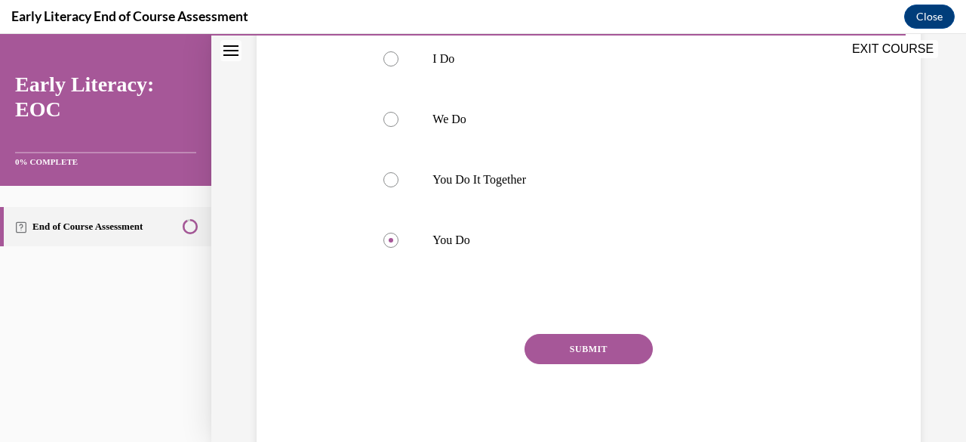
click at [562, 353] on button "SUBMIT" at bounding box center [589, 349] width 128 height 30
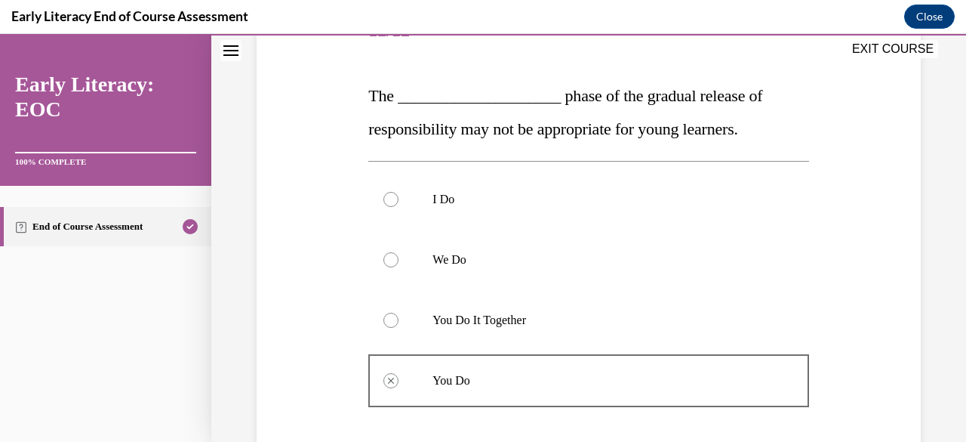
scroll to position [516, 0]
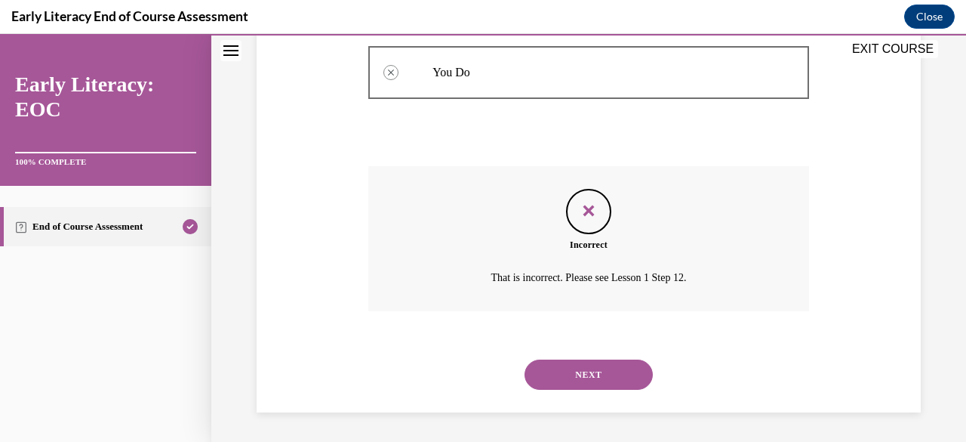
click at [547, 369] on button "NEXT" at bounding box center [589, 374] width 128 height 30
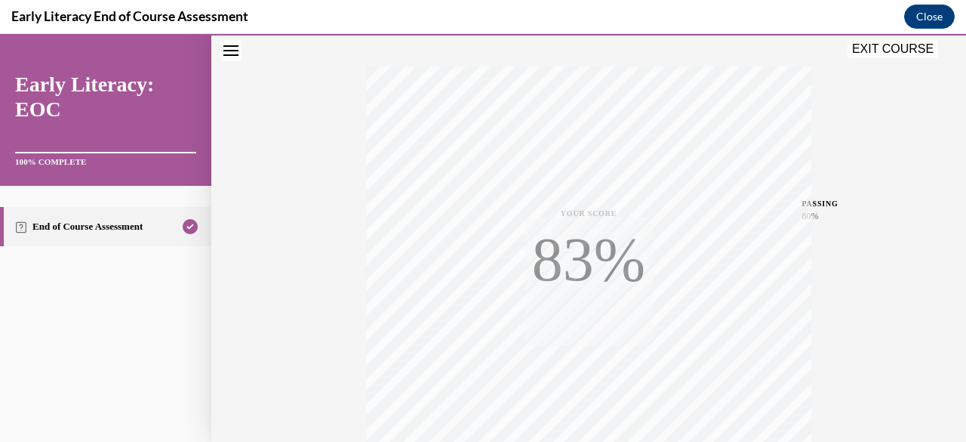
scroll to position [365, 0]
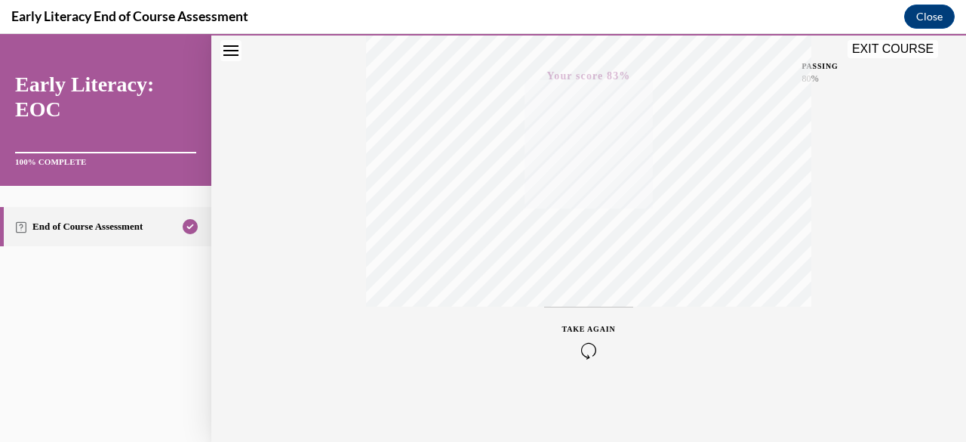
click at [885, 45] on button "EXIT COURSE" at bounding box center [893, 49] width 91 height 18
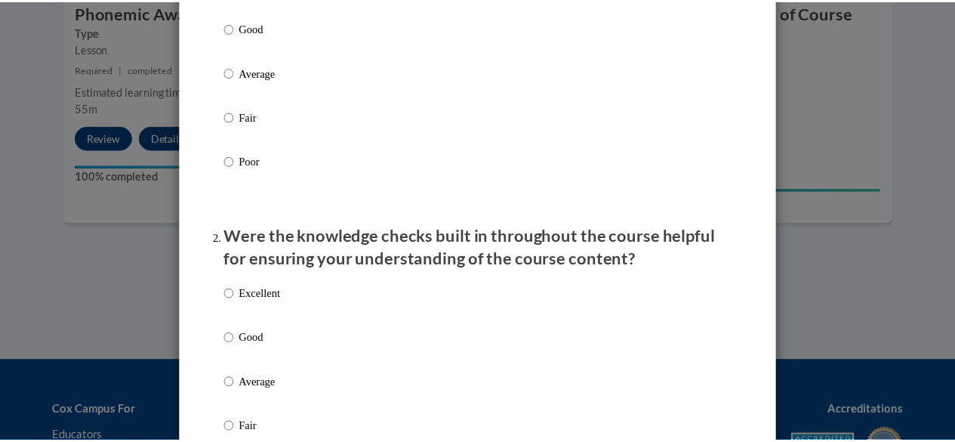
scroll to position [0, 0]
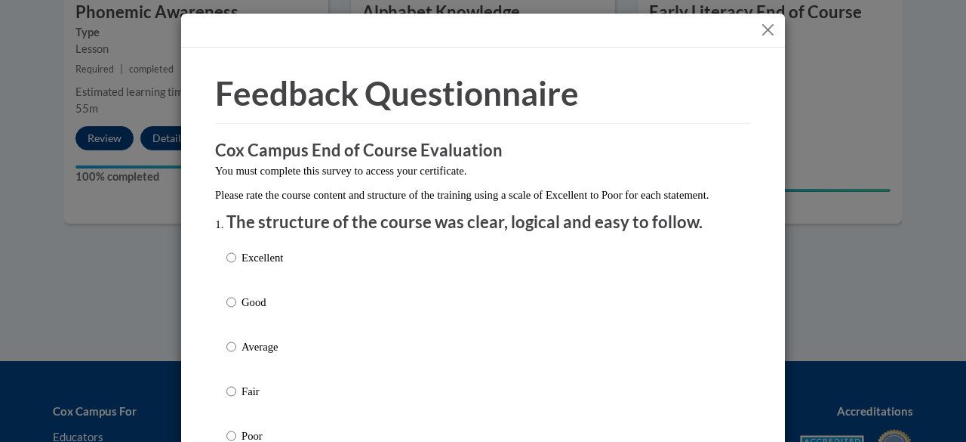
click at [759, 23] on button "Close" at bounding box center [768, 29] width 19 height 19
